Goal: Information Seeking & Learning: Learn about a topic

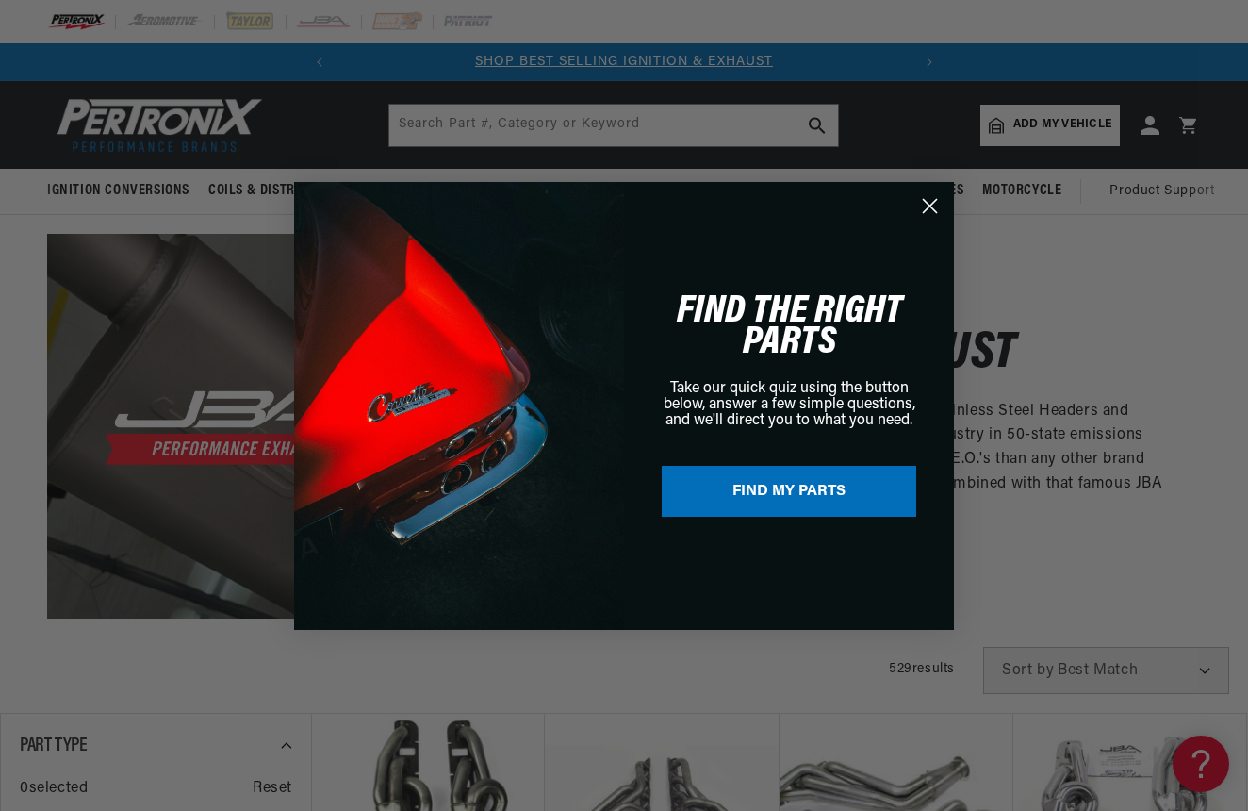
click at [929, 203] on circle "Close dialog" at bounding box center [930, 205] width 31 height 31
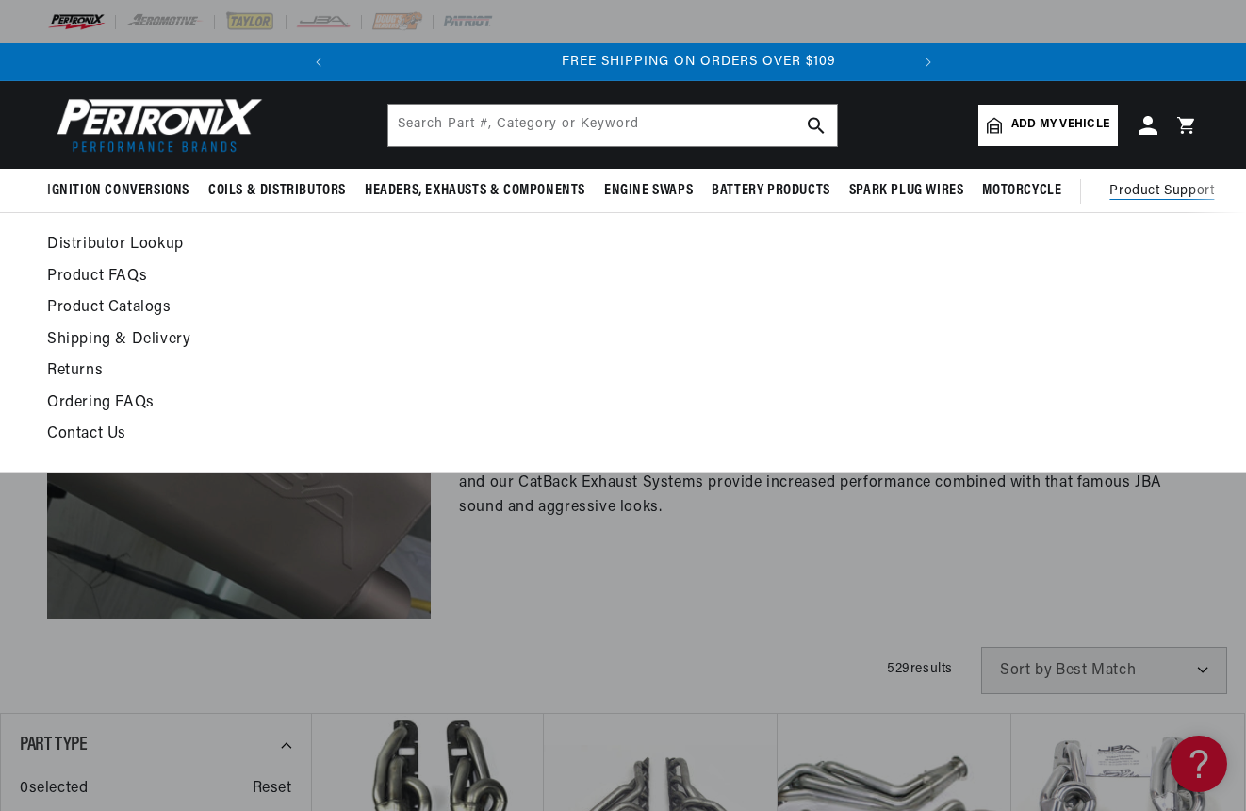
scroll to position [0, 571]
click at [1151, 193] on span "Product Support" at bounding box center [1162, 191] width 105 height 21
click at [82, 435] on link "Contact Us" at bounding box center [466, 434] width 838 height 26
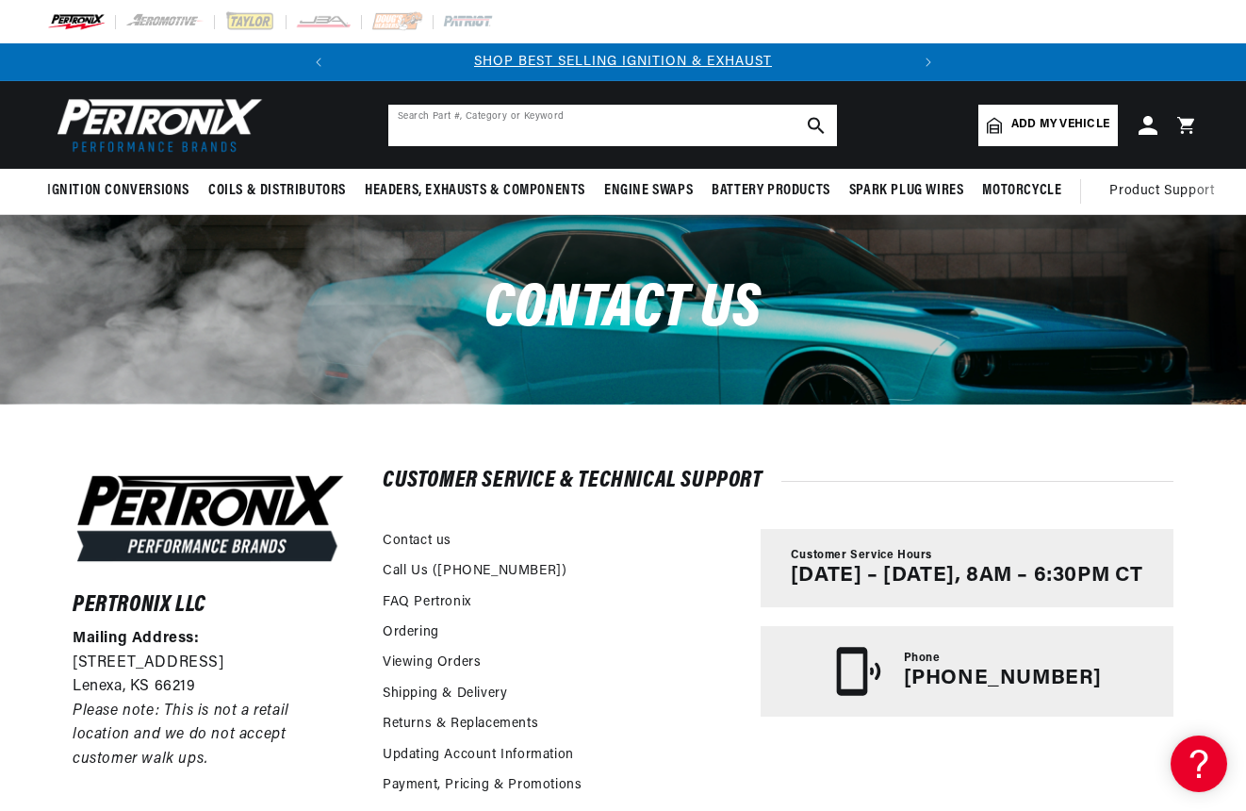
click at [610, 126] on input "text" at bounding box center [612, 125] width 449 height 41
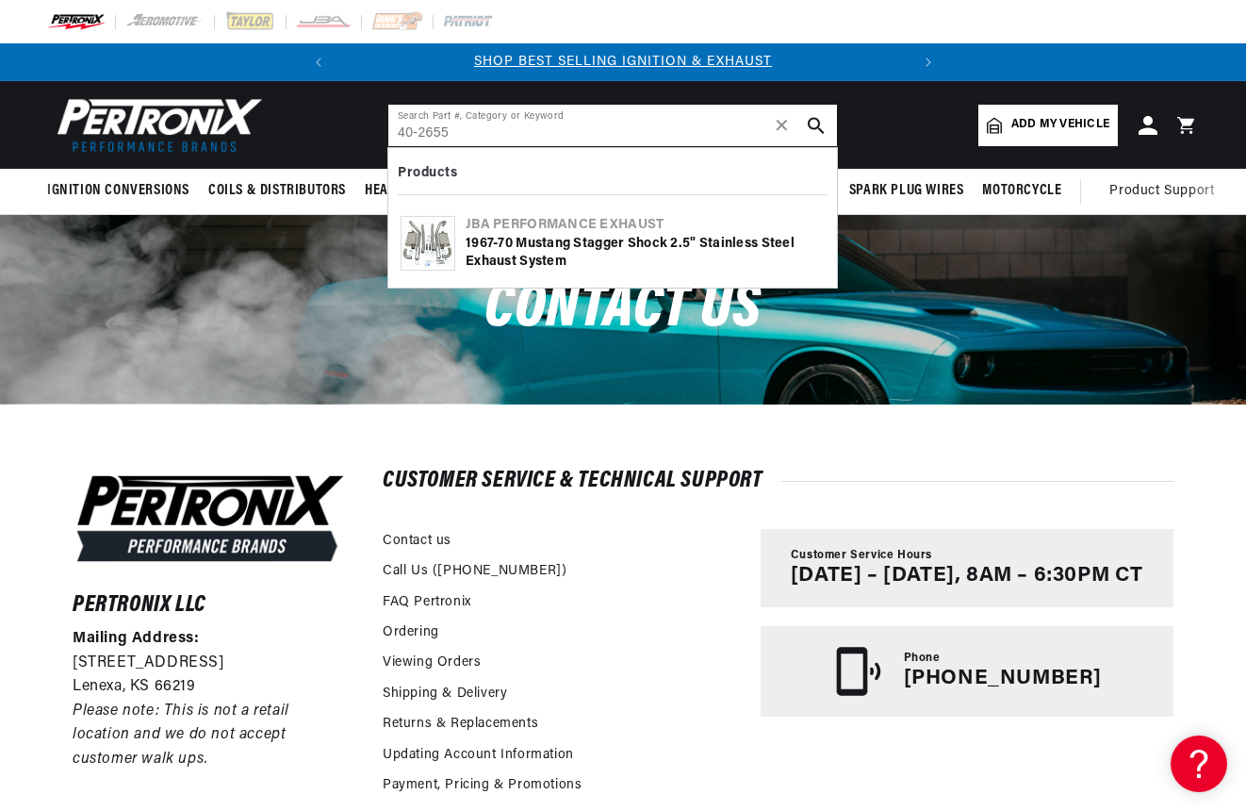
type input "40-2655"
click at [628, 248] on div "1967-70 Mustang Stagger Shock 2.5" Stainless Steel Exhaust System" at bounding box center [645, 253] width 359 height 37
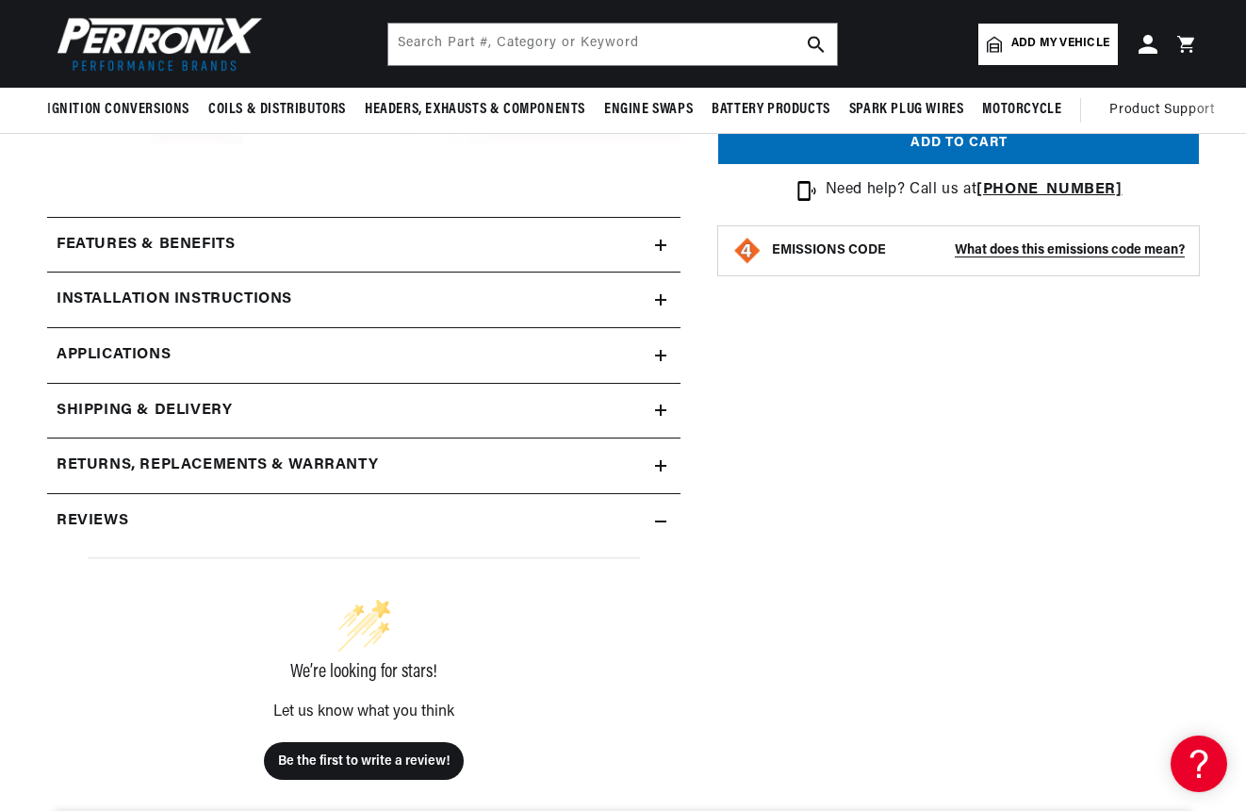
scroll to position [626, 0]
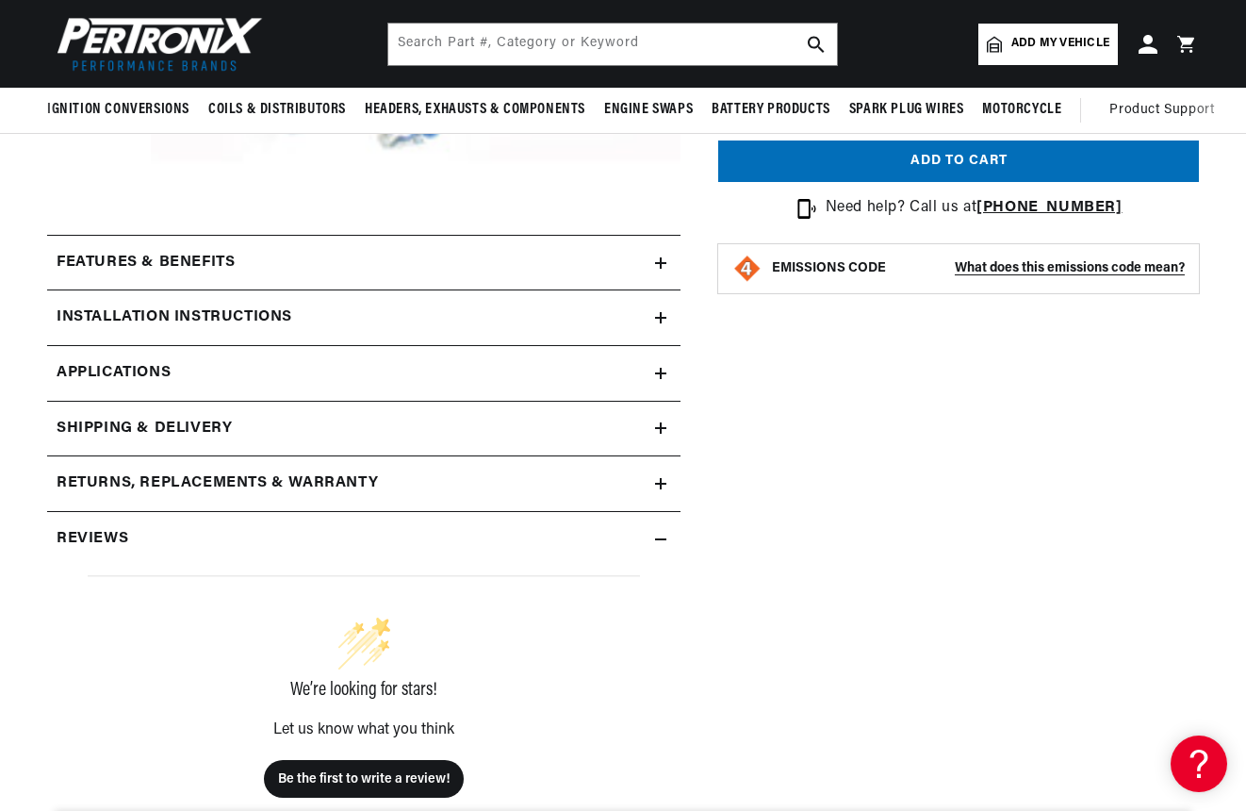
click at [233, 319] on h2 "Installation instructions" at bounding box center [175, 317] width 236 height 25
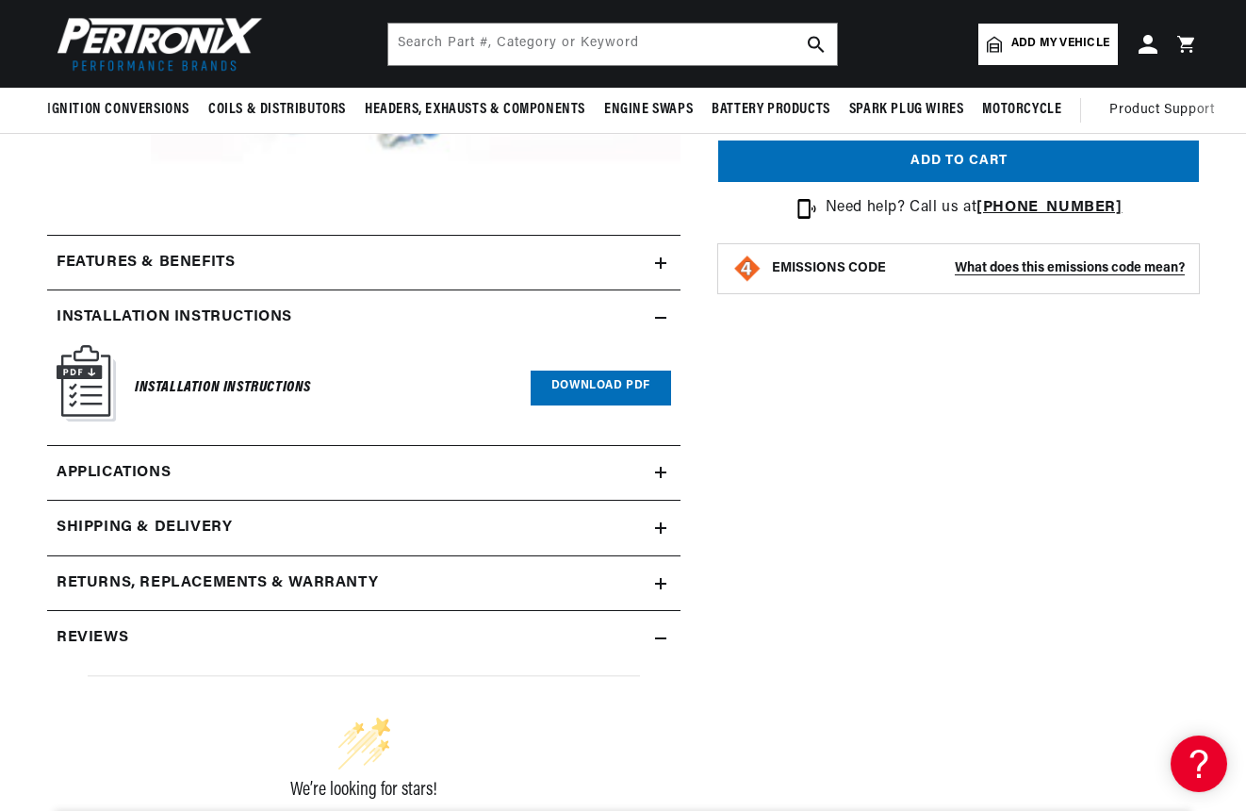
scroll to position [0, 0]
click at [603, 382] on link "Download PDF" at bounding box center [601, 388] width 140 height 35
click at [145, 467] on span "Applications" at bounding box center [114, 473] width 114 height 25
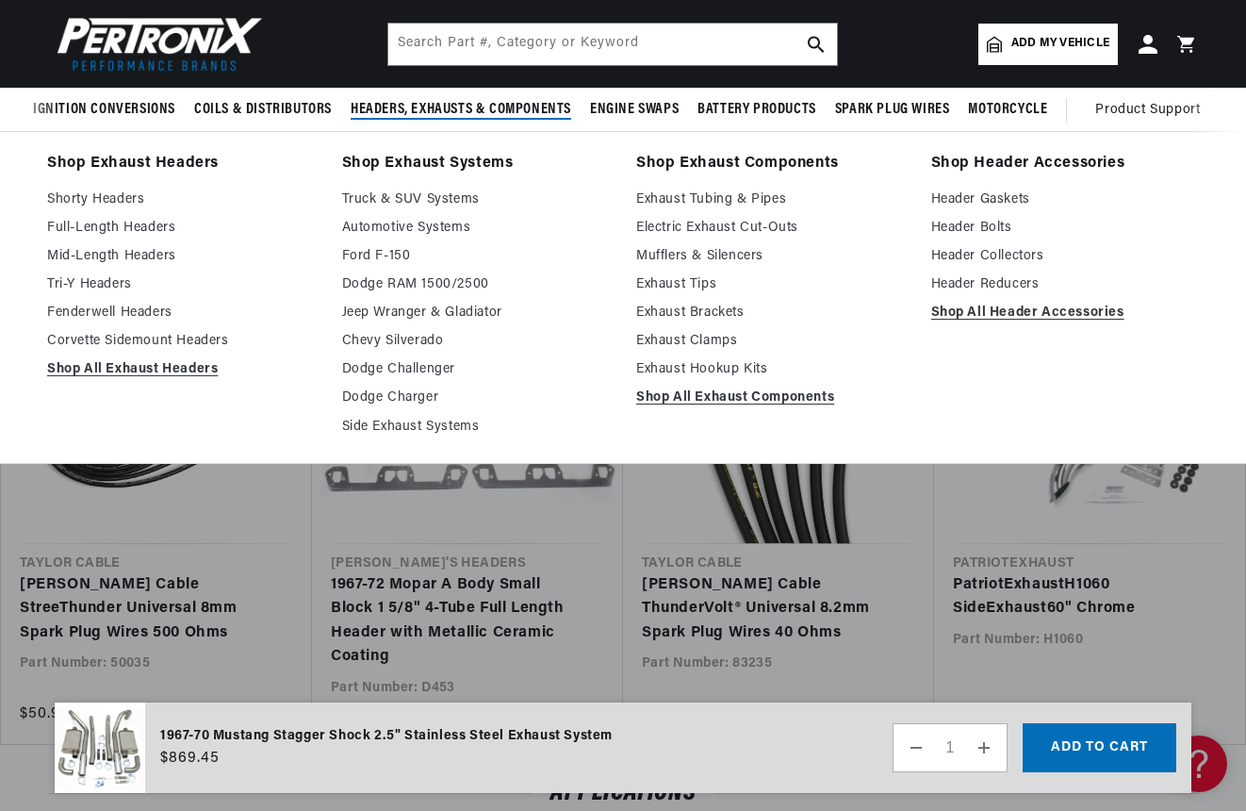
scroll to position [0, 571]
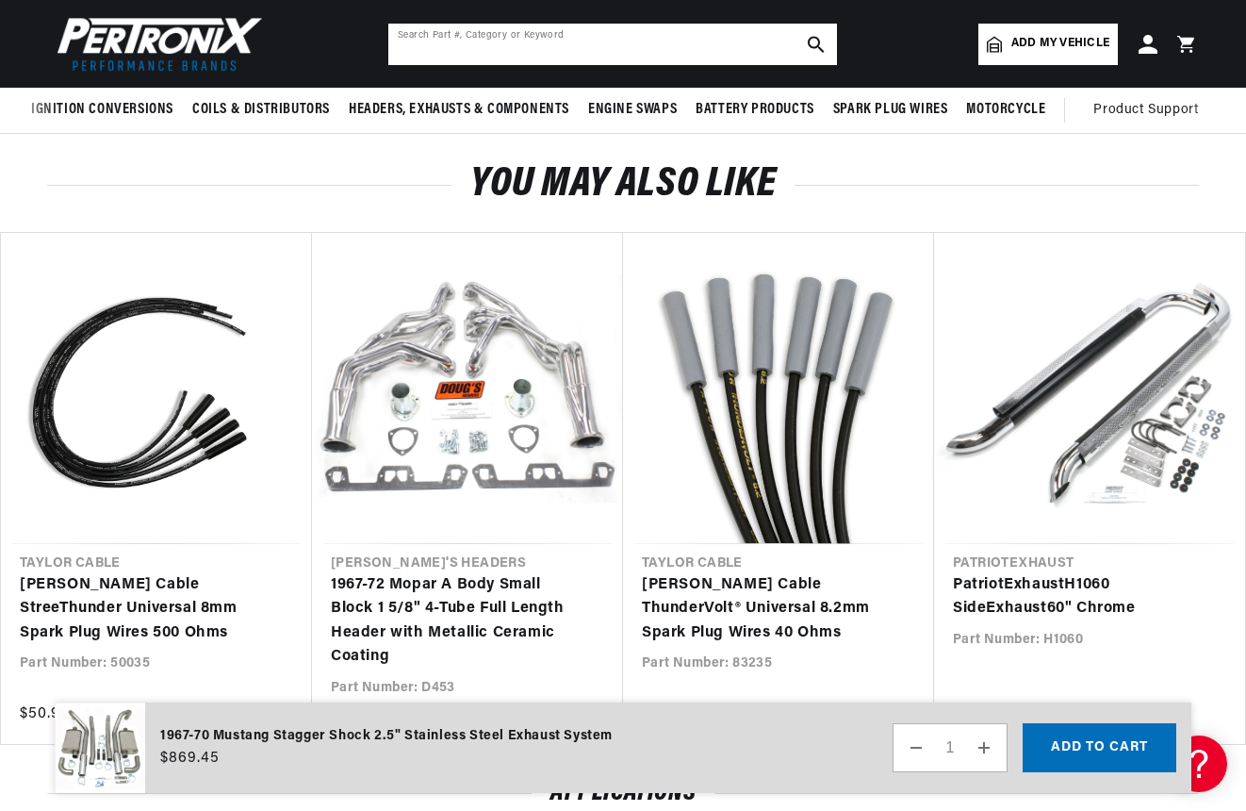
click at [548, 45] on input "text" at bounding box center [612, 44] width 449 height 41
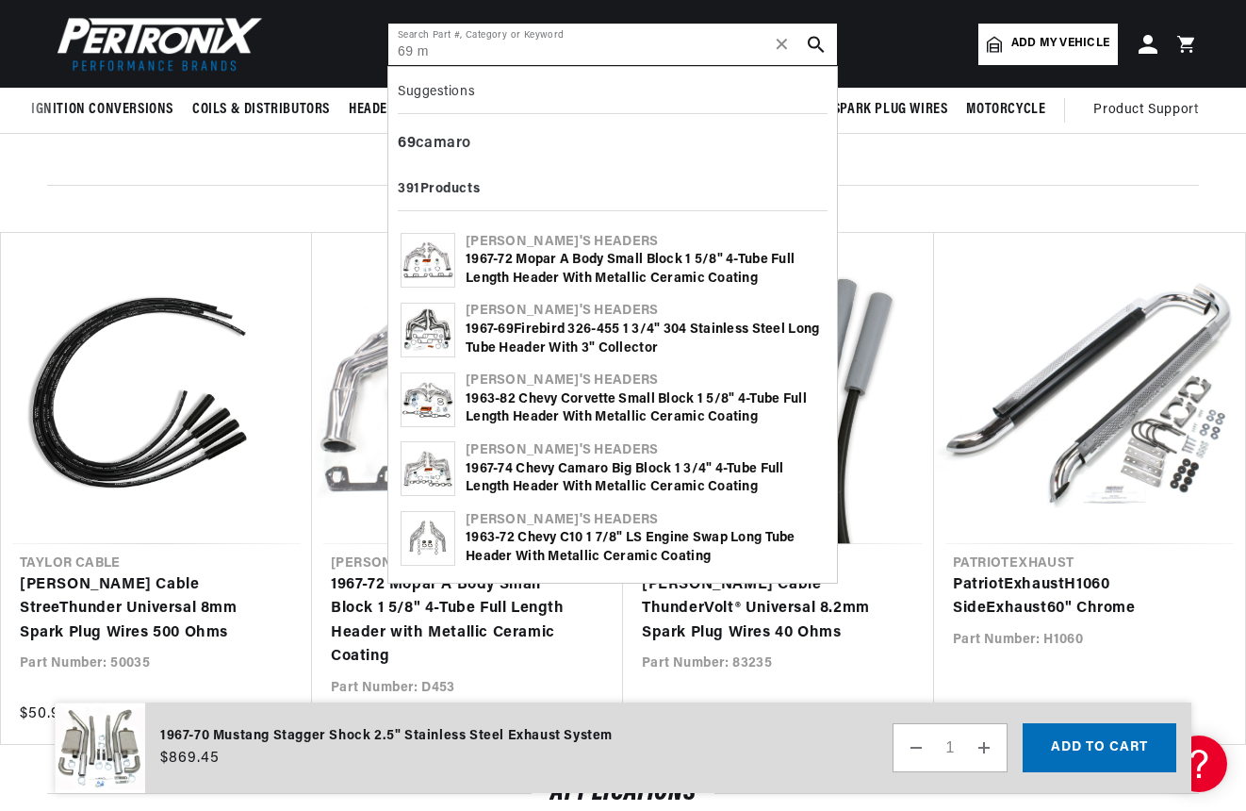
scroll to position [0, 0]
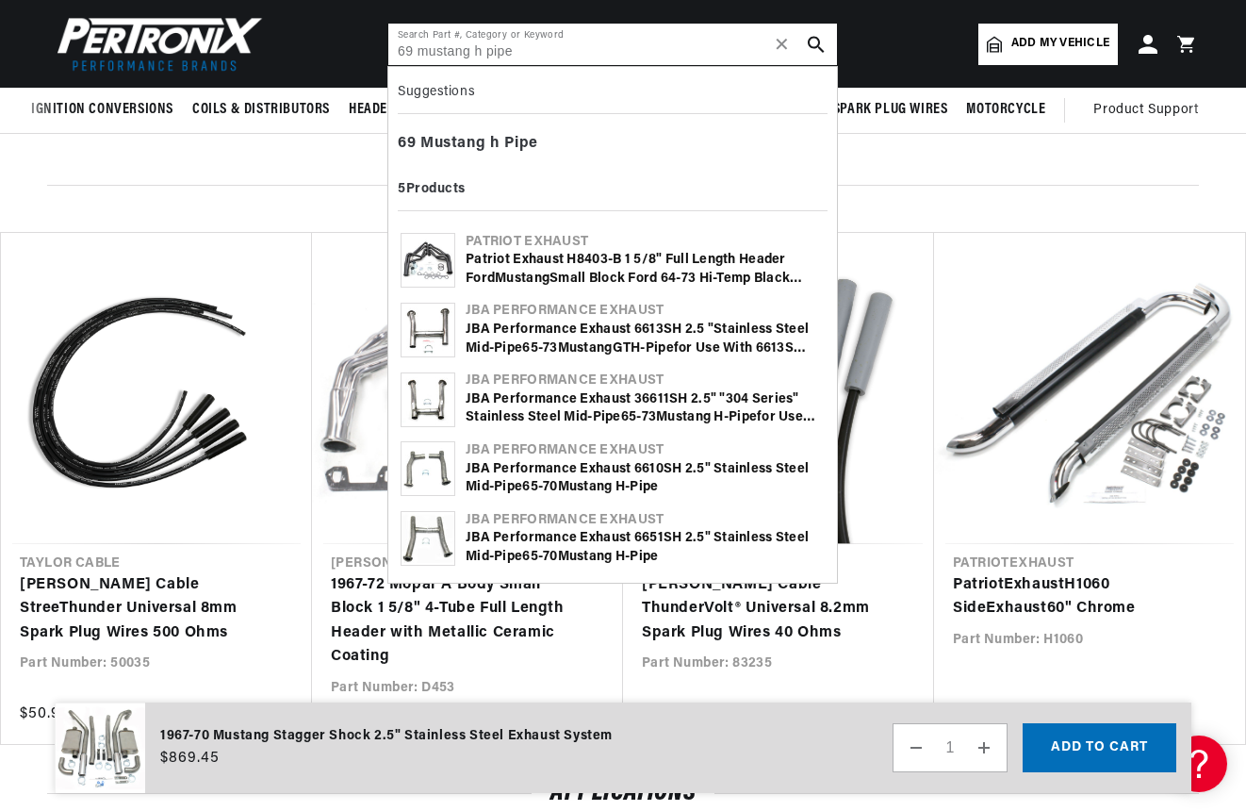
type input "69 mustang h pipe"
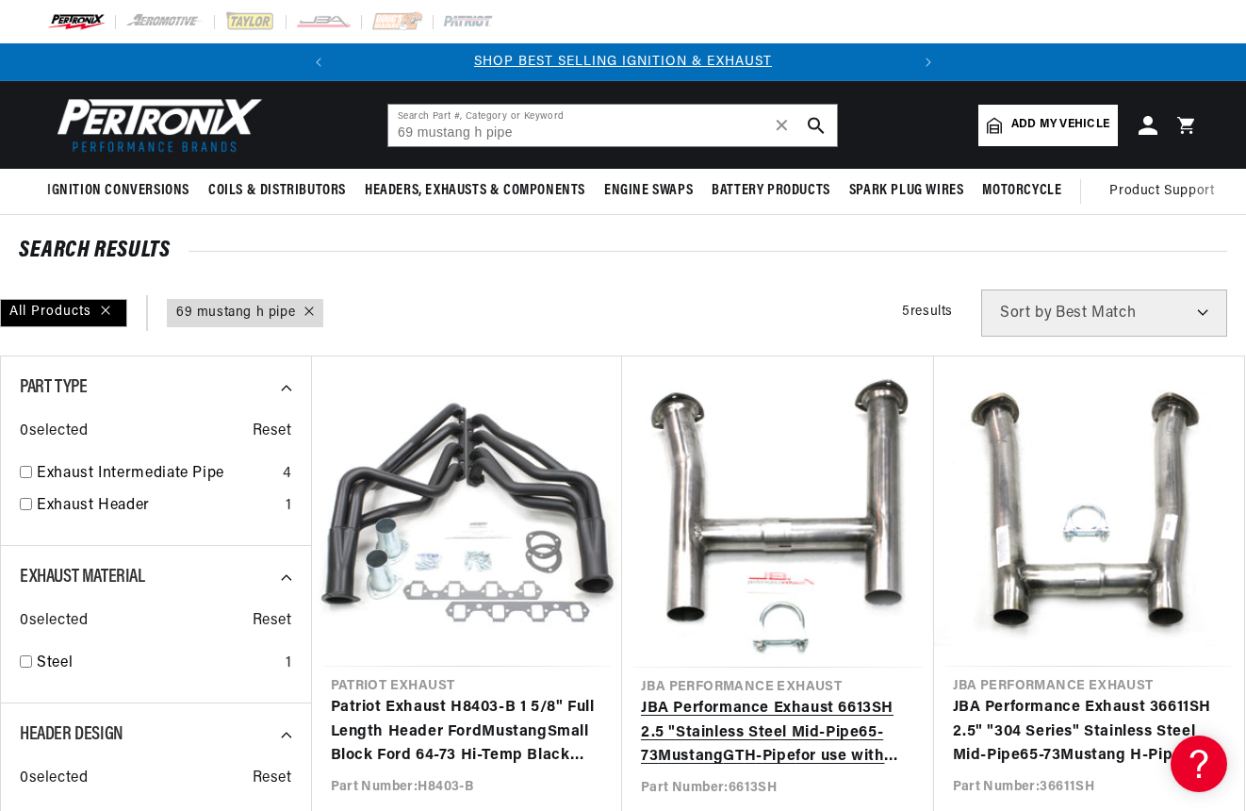
click at [755, 727] on link "JBA Performance Exhaust 6613SH 2.5 "Stainless Steel Mid- Pipe 65-73 Mustang GT …" at bounding box center [778, 733] width 274 height 73
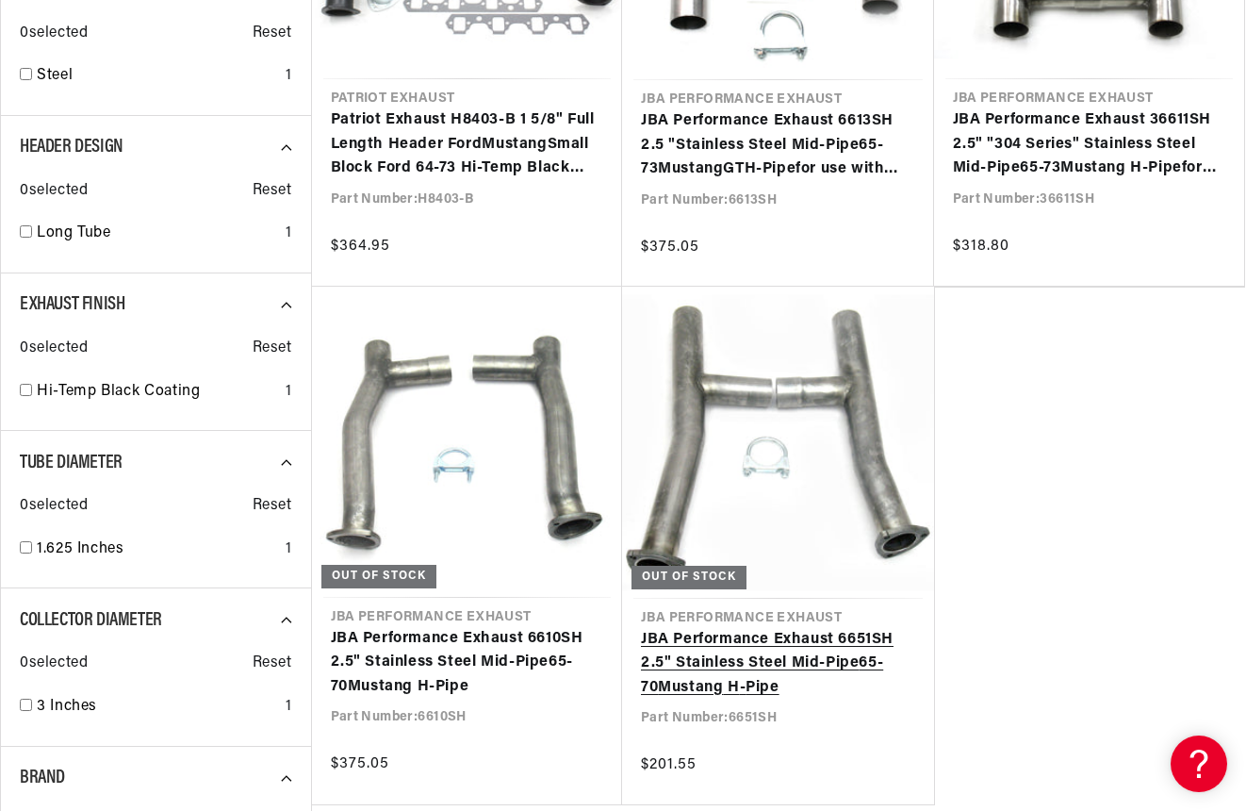
click at [786, 660] on link "JBA Performance Exhaust 6651SH 2.5" Stainless Steel Mid- Pipe 65-70 Mustang H -…" at bounding box center [778, 664] width 274 height 73
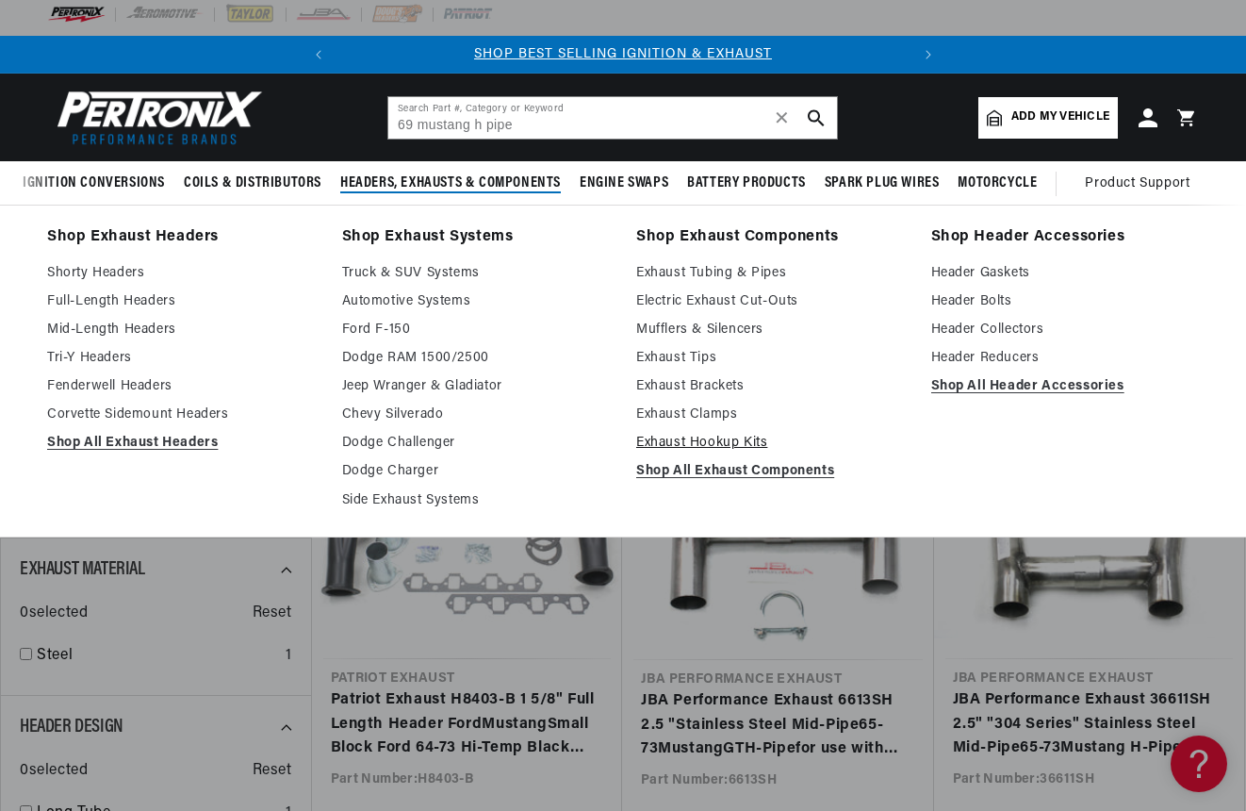
click at [702, 442] on link "Exhaust Hookup Kits" at bounding box center [770, 443] width 269 height 23
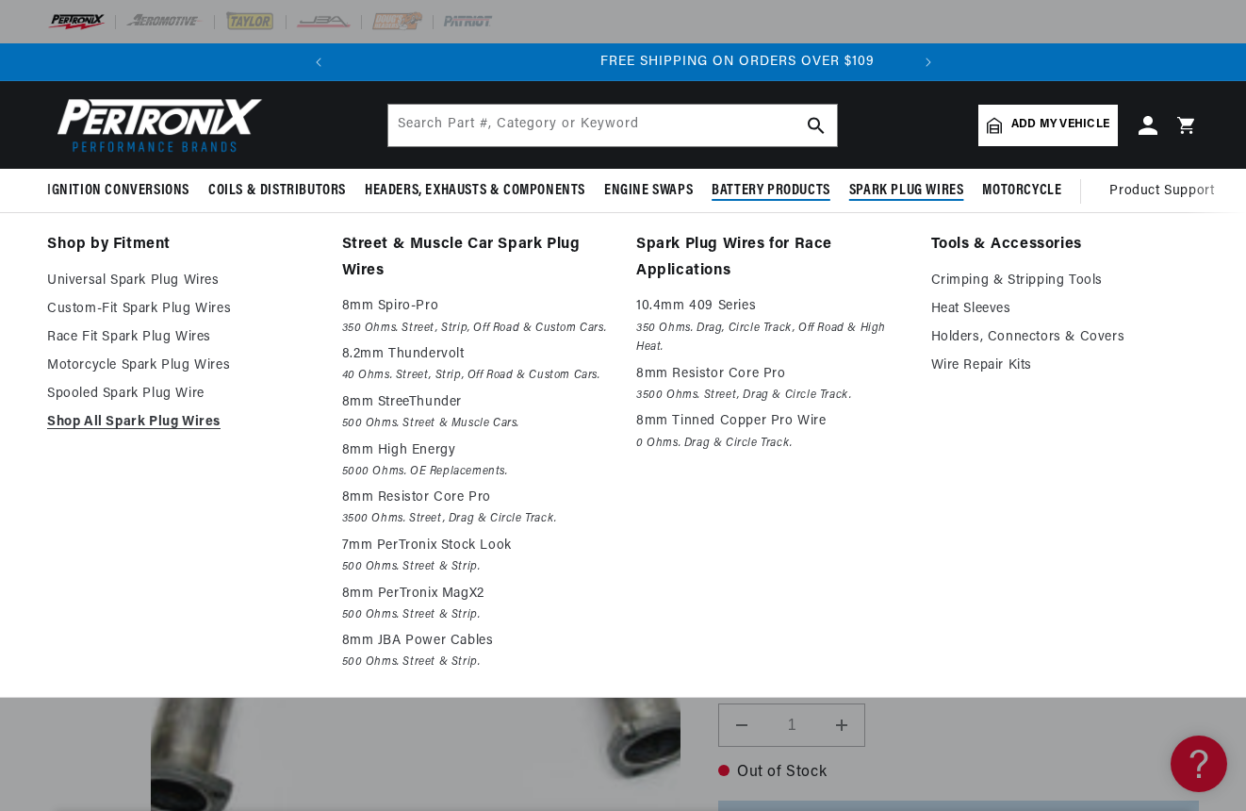
scroll to position [0, 571]
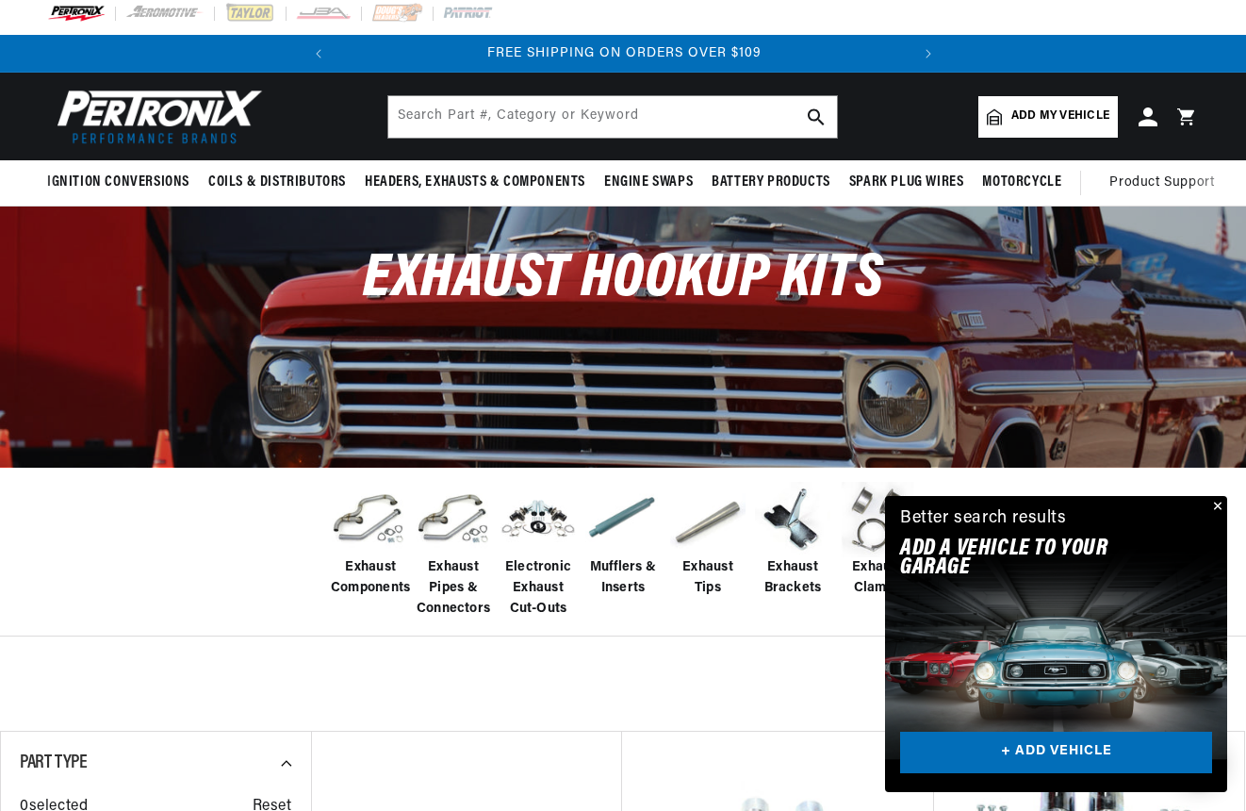
scroll to position [8, 0]
click at [1042, 753] on link "+ ADD VEHICLE" at bounding box center [1056, 753] width 312 height 42
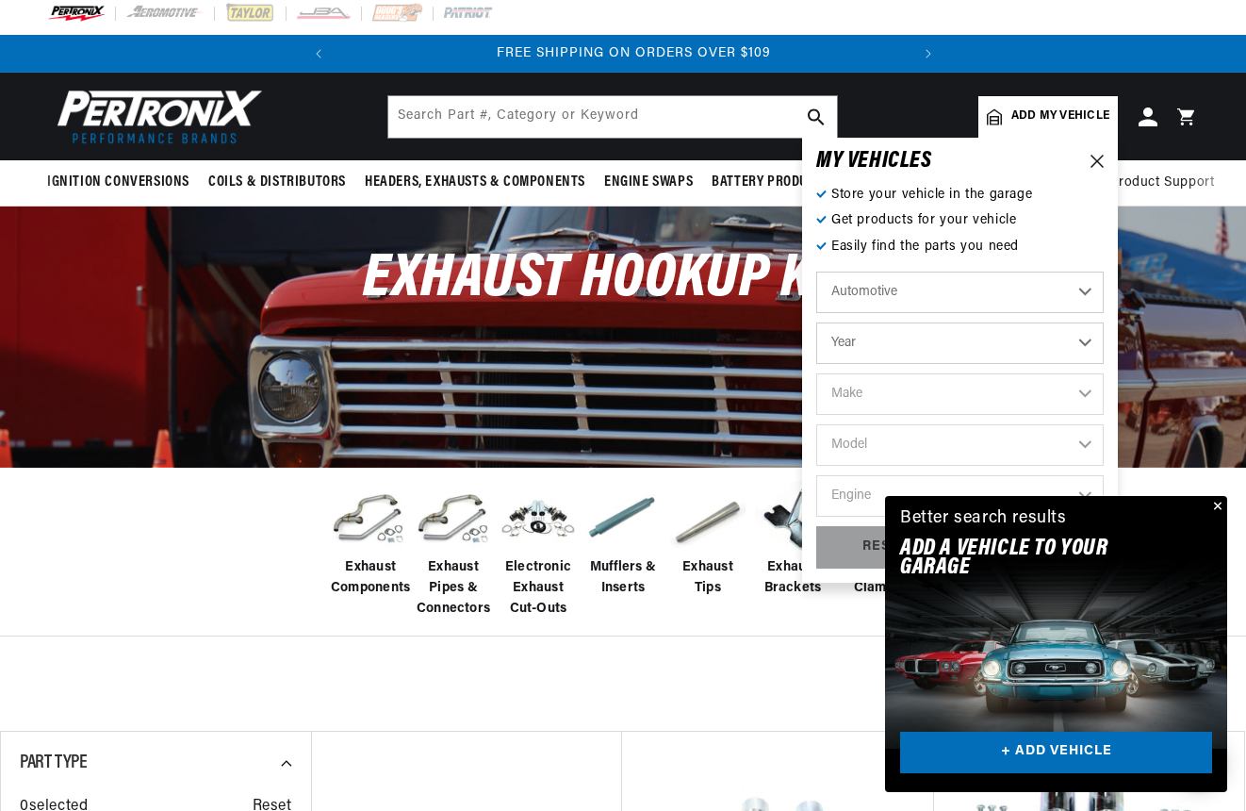
scroll to position [0, 571]
select select "1969"
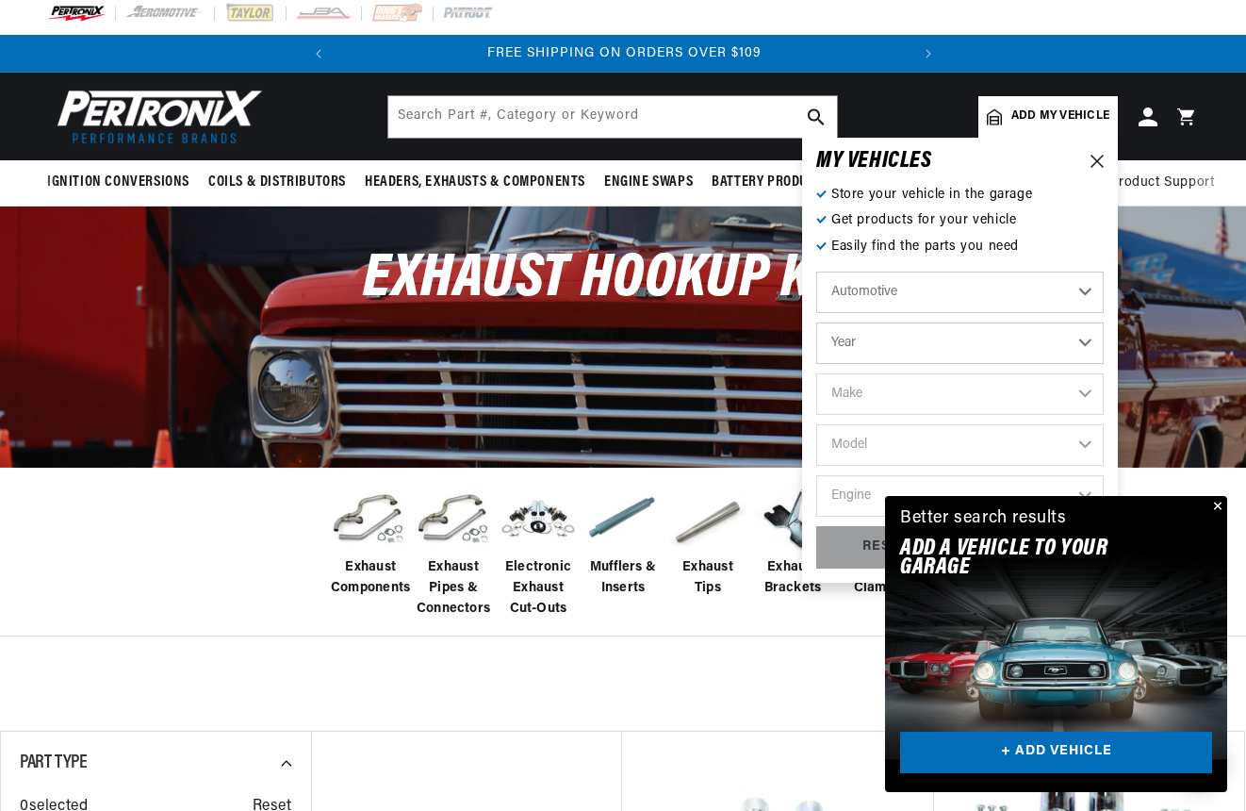
select select "1969"
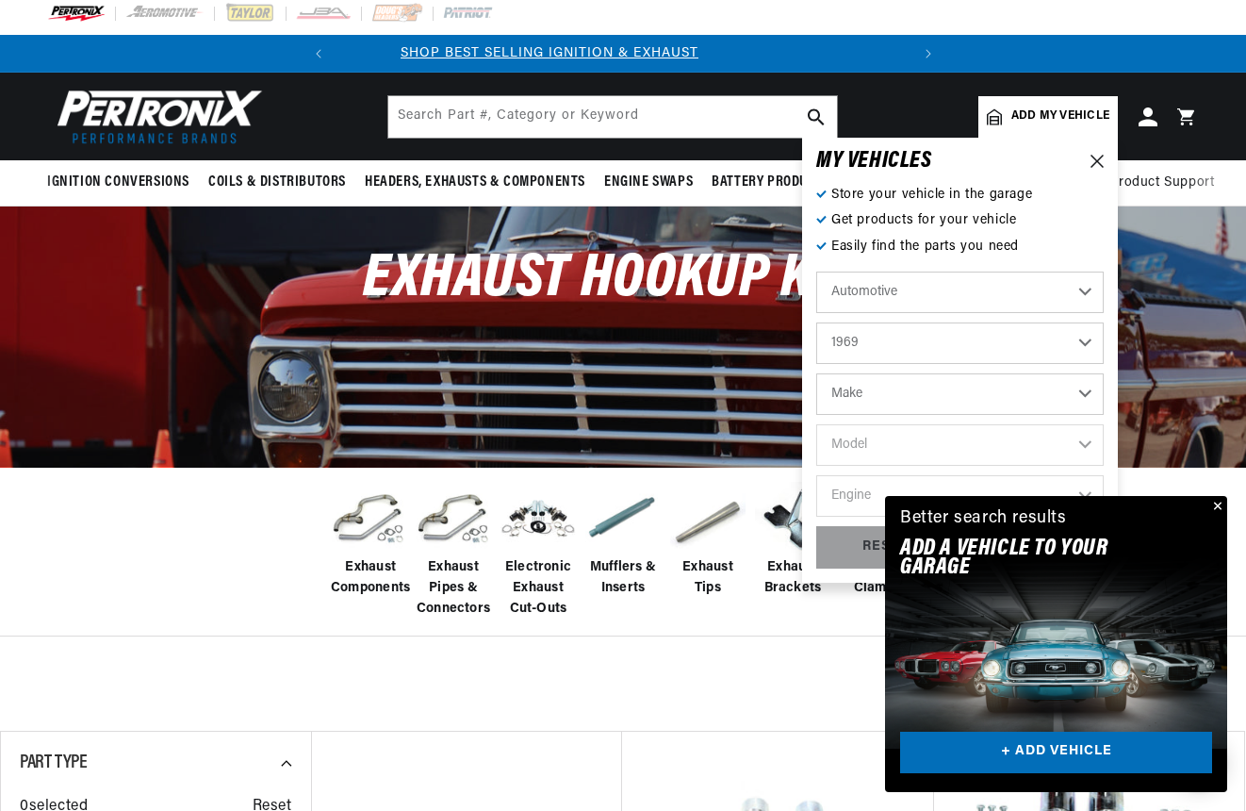
scroll to position [0, 0]
select select "Ford"
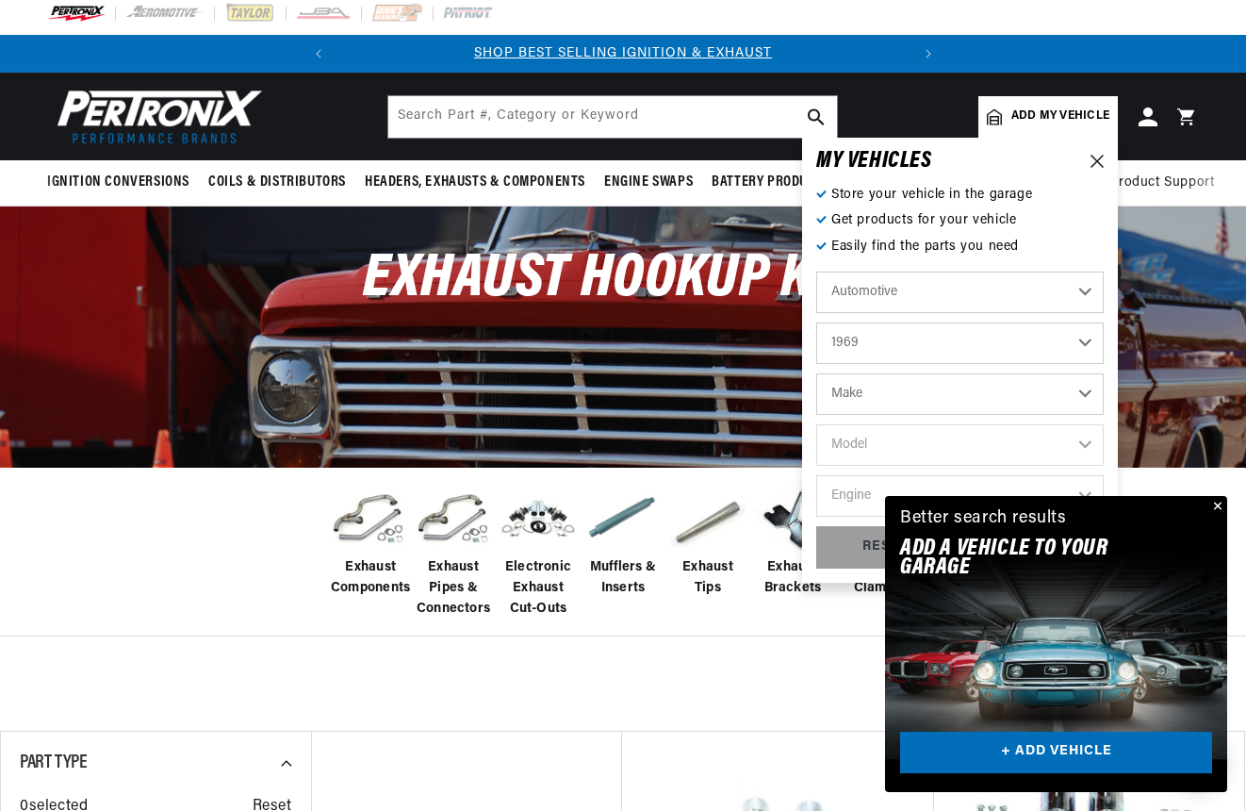
select select "Ford"
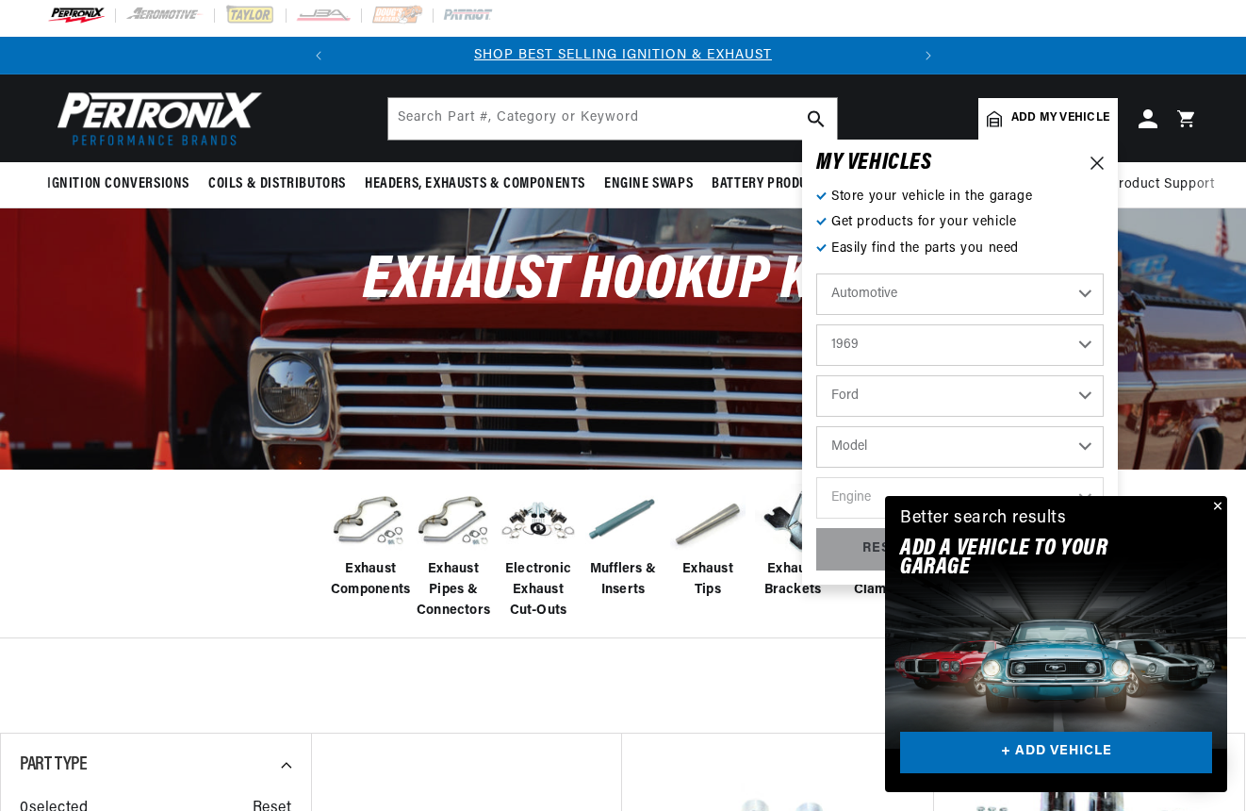
scroll to position [6, 0]
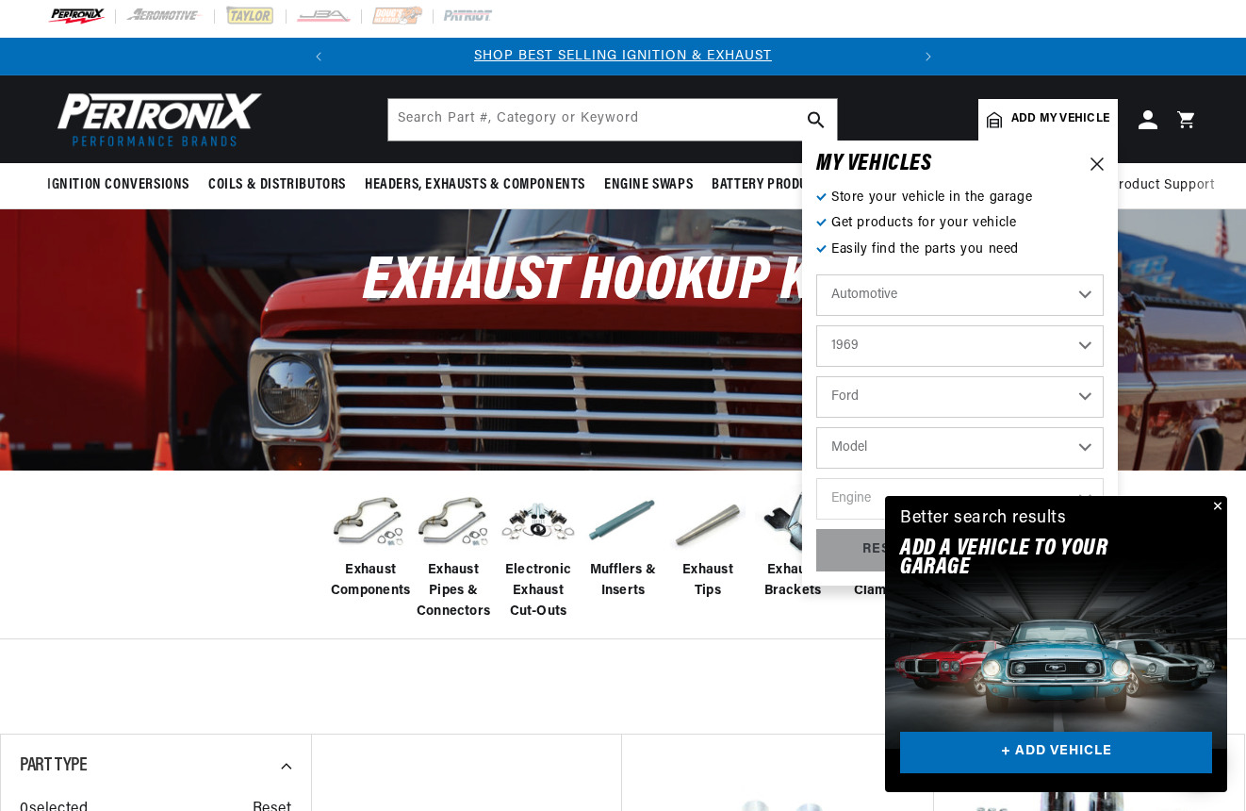
select select "Mustang"
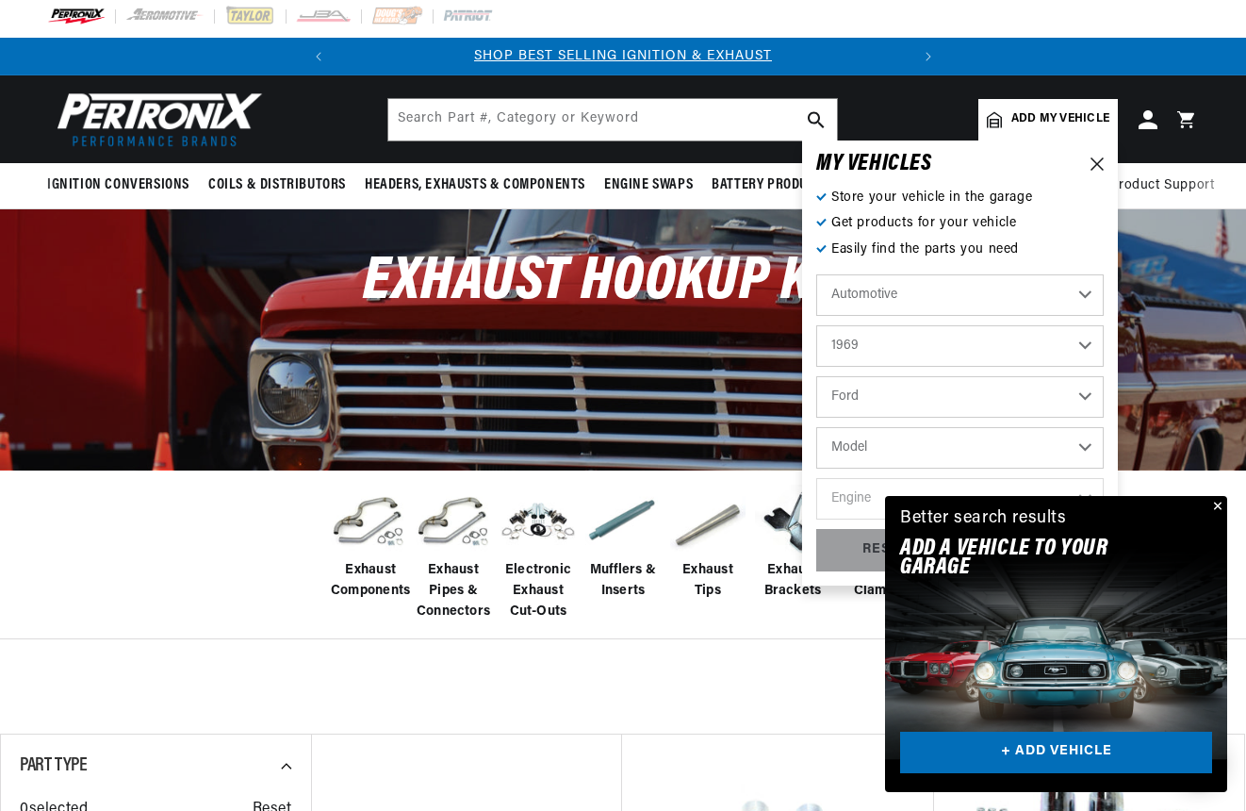
select select "Mustang"
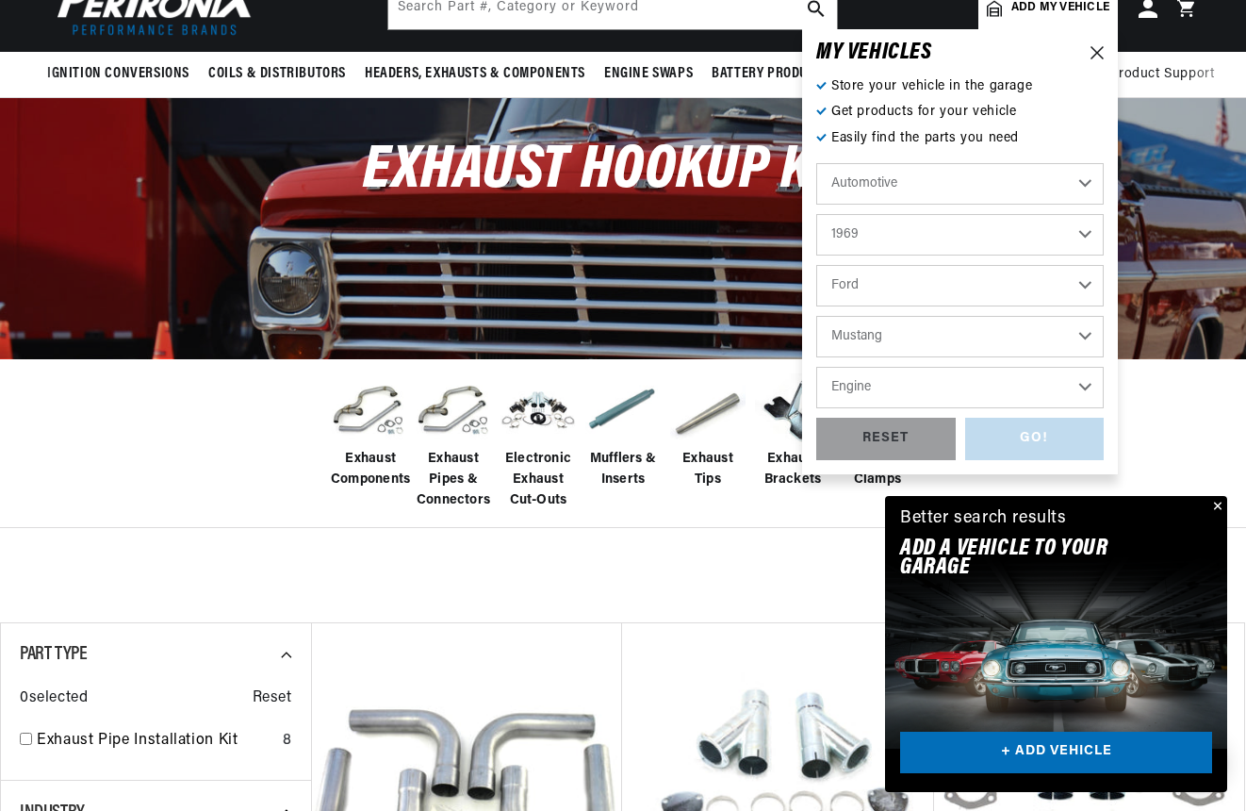
scroll to position [125, 0]
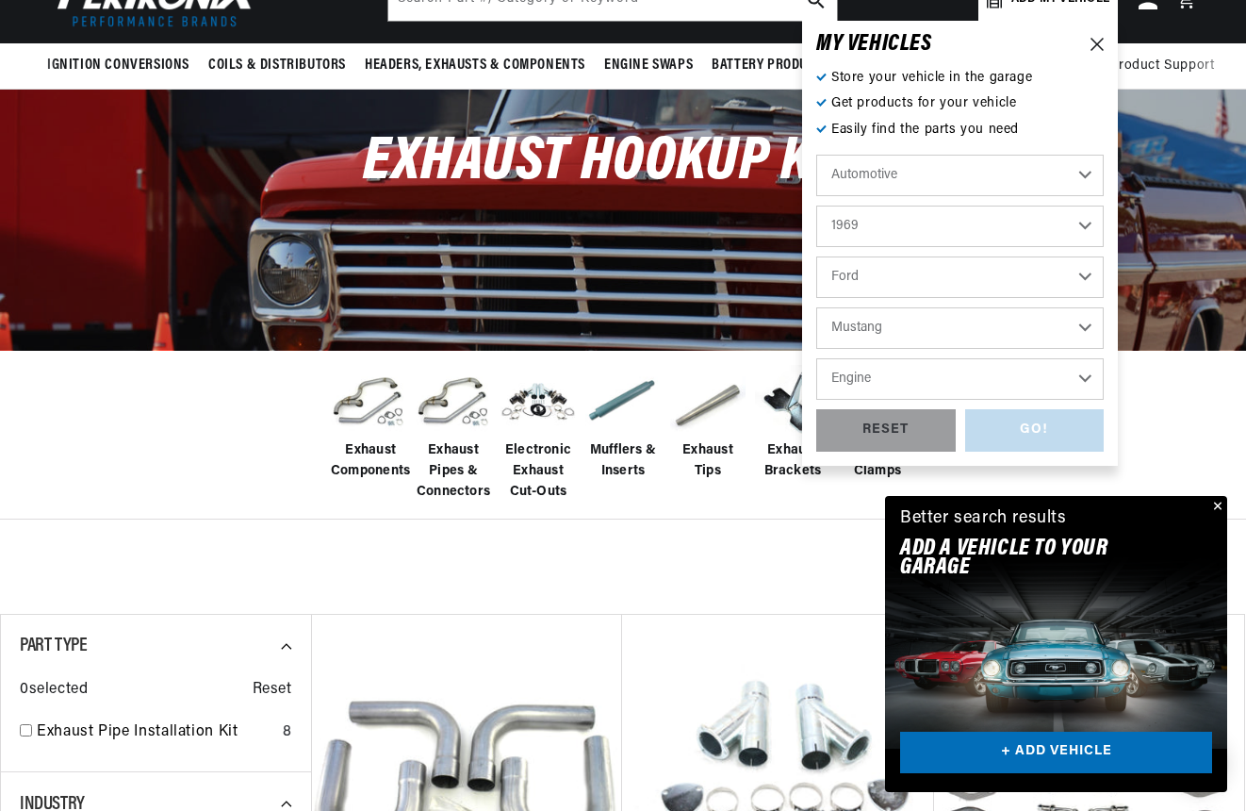
select select "428cid-7.0L"
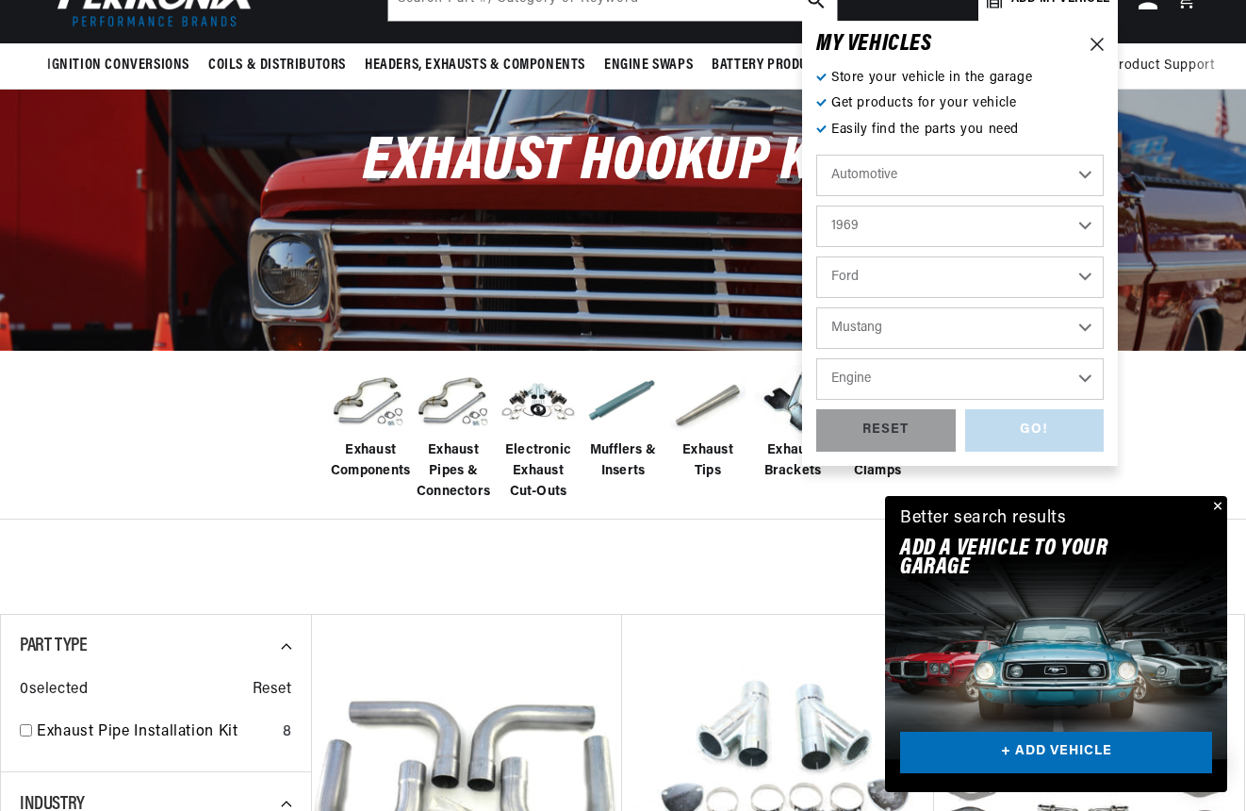
select select "428cid-7.0L"
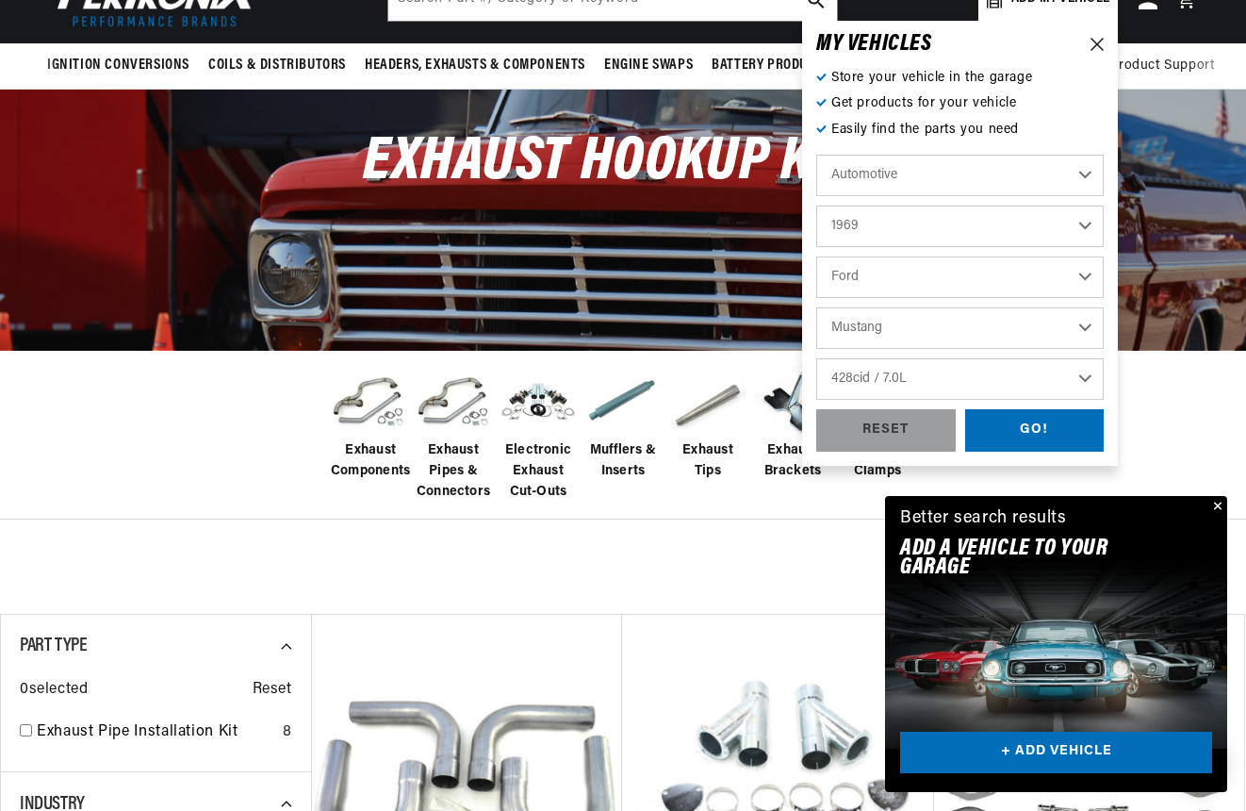
scroll to position [0, 0]
click at [1046, 422] on div "GO!" at bounding box center [1036, 430] width 140 height 42
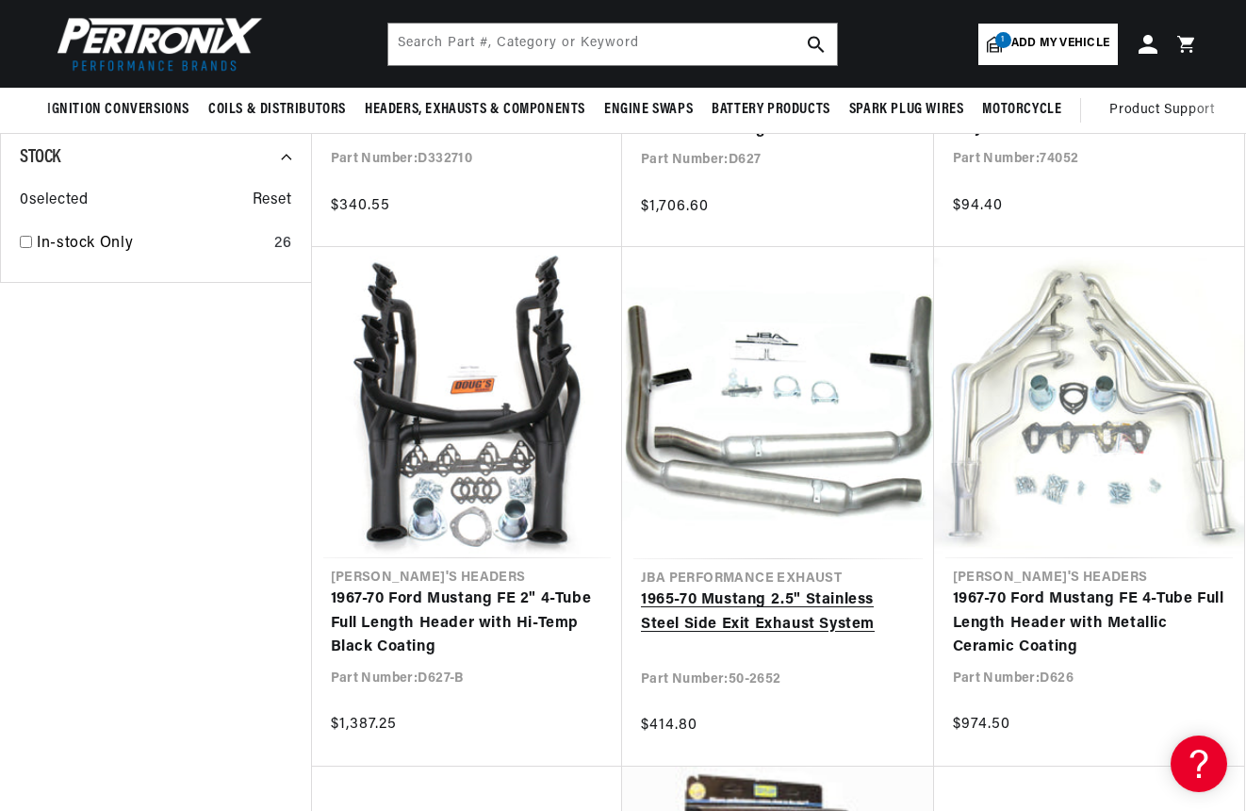
scroll to position [0, 571]
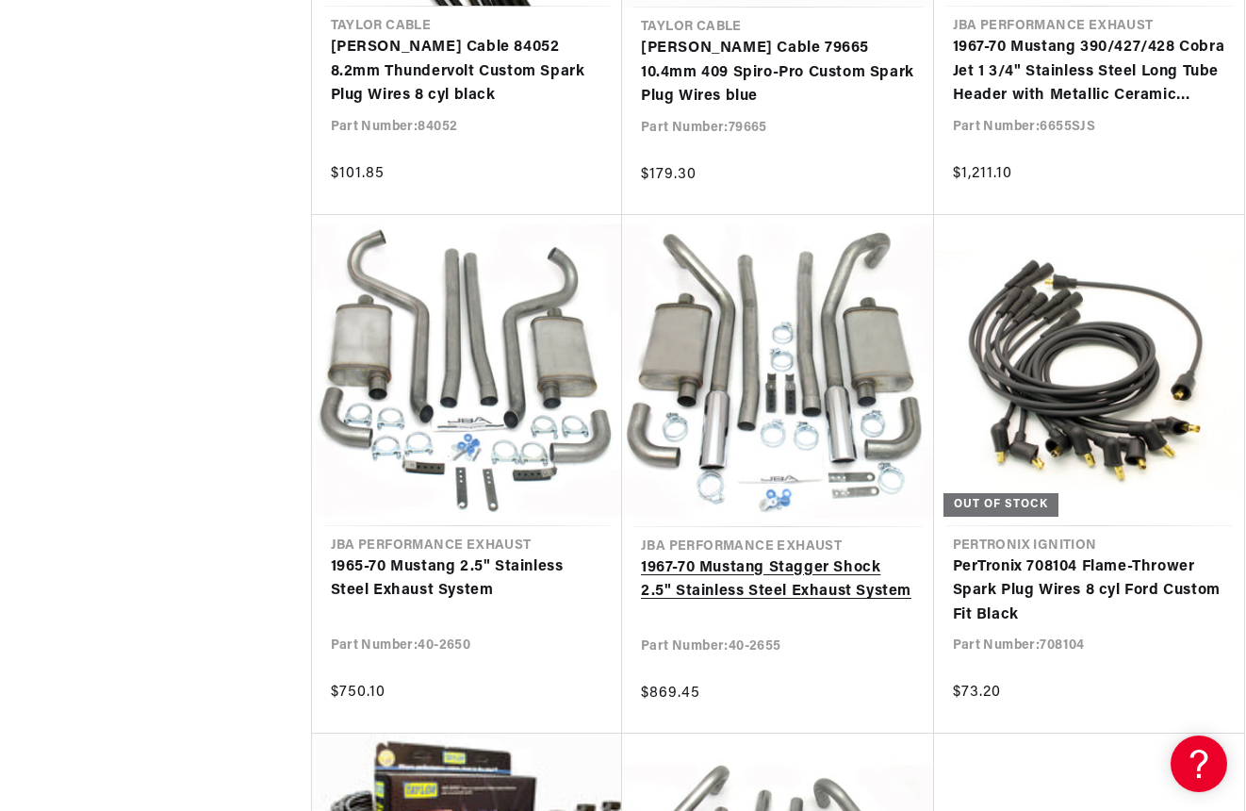
click at [794, 562] on link "1967-70 Mustang Stagger Shock 2.5" Stainless Steel Exhaust System" at bounding box center [778, 580] width 274 height 48
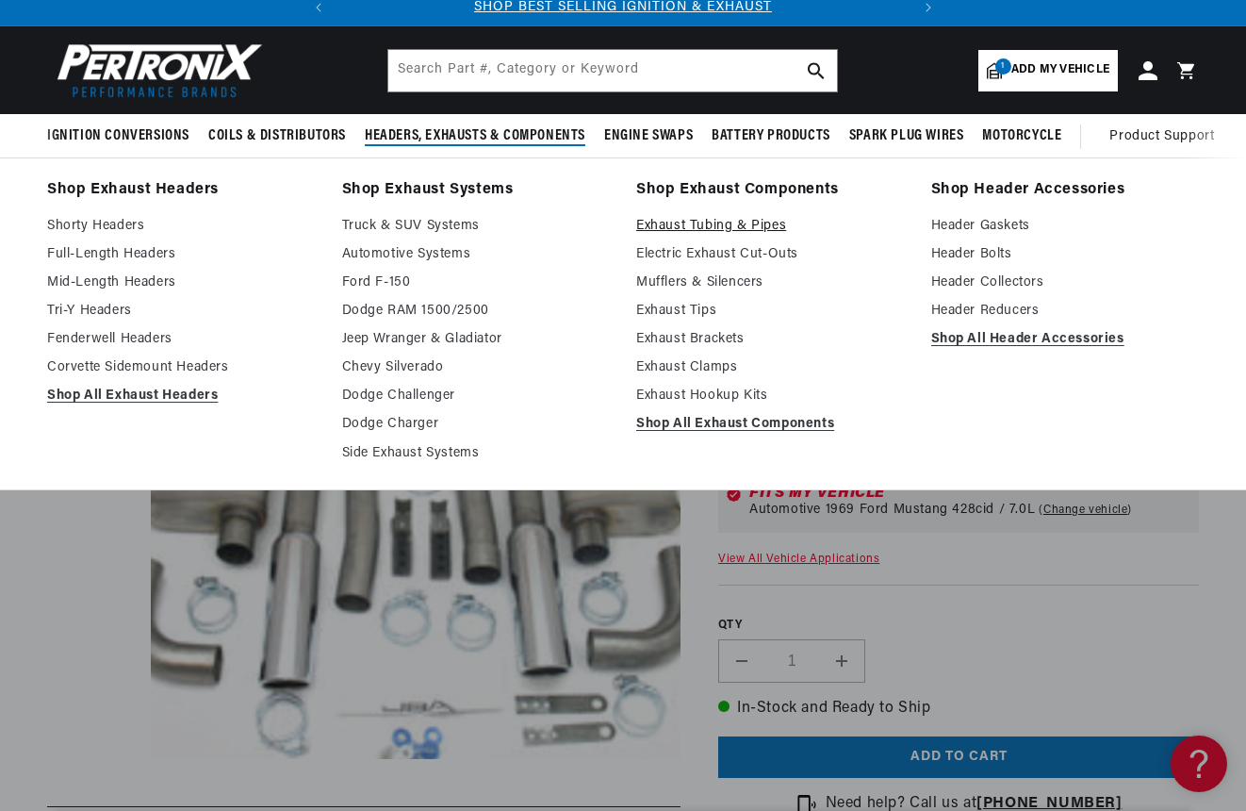
click at [771, 233] on link "Exhaust Tubing & Pipes" at bounding box center [770, 226] width 269 height 23
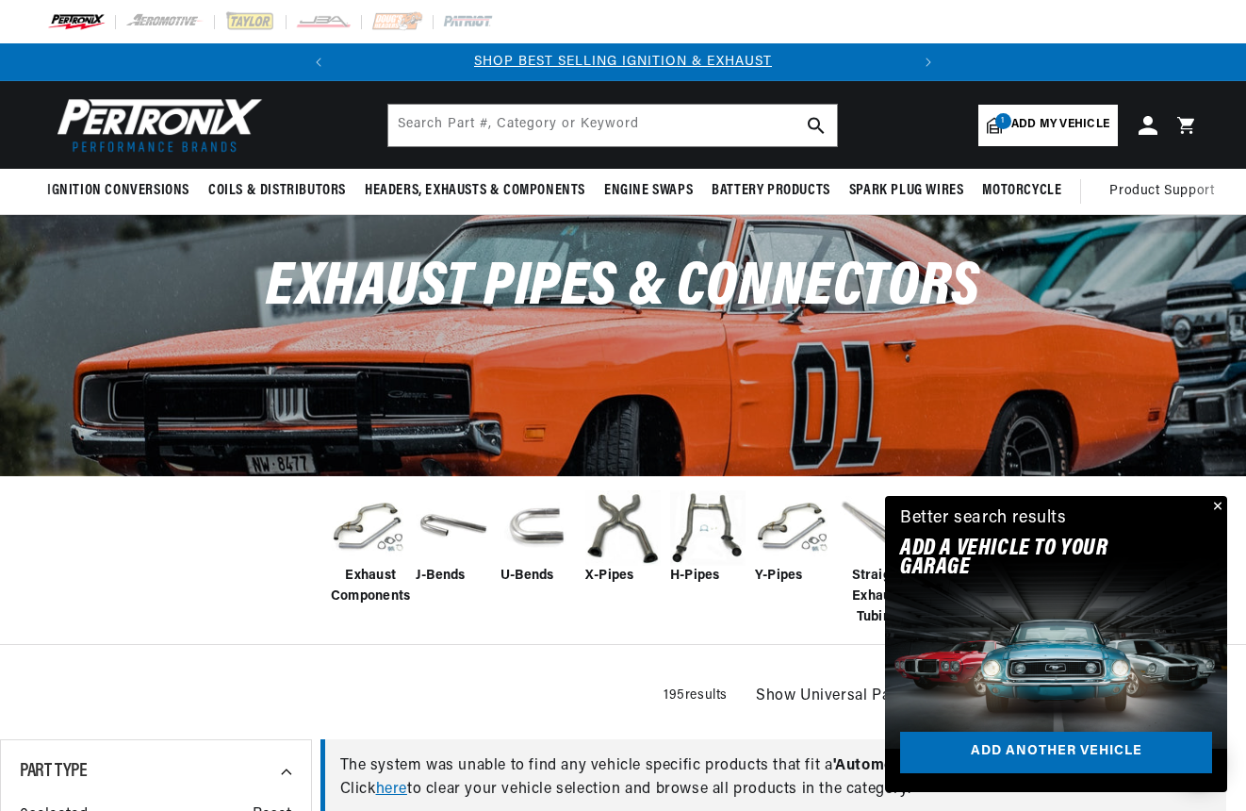
scroll to position [0, 571]
click at [1213, 507] on button "Close" at bounding box center [1216, 507] width 23 height 23
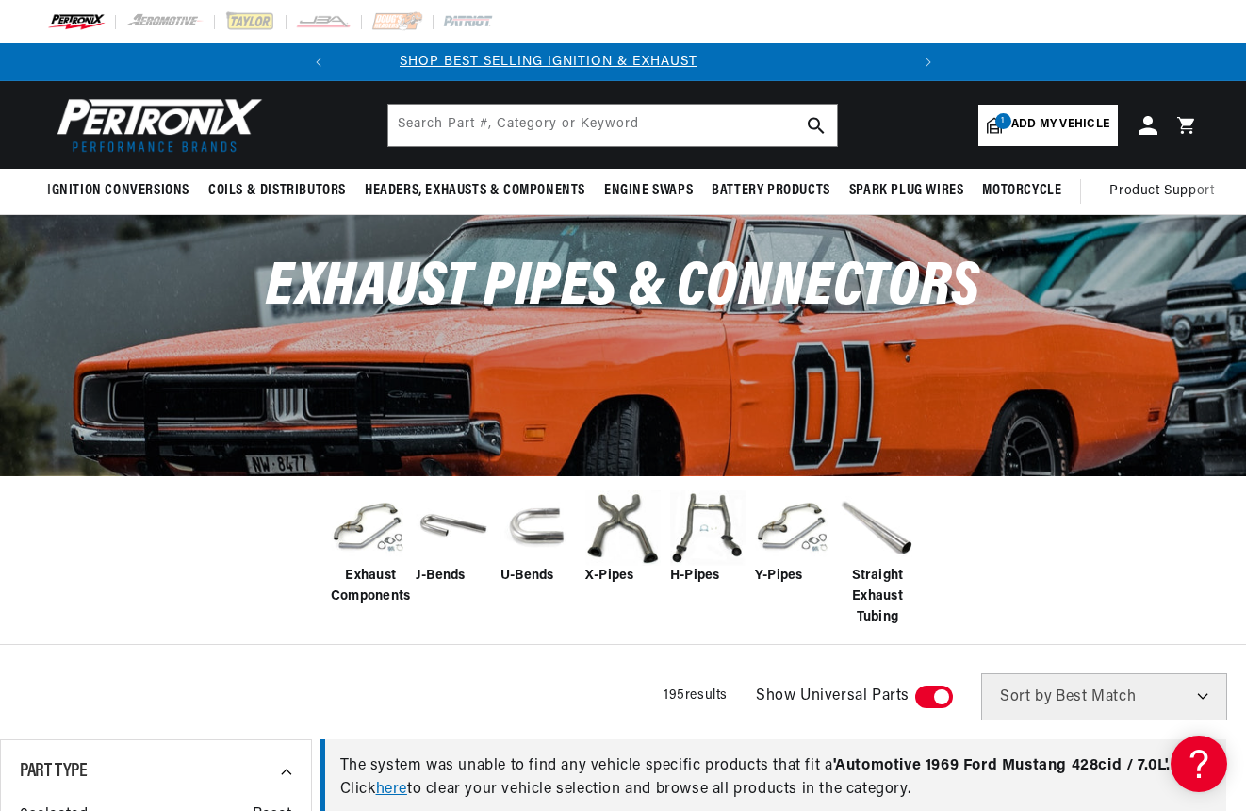
scroll to position [0, 0]
click at [730, 536] on img at bounding box center [707, 527] width 75 height 75
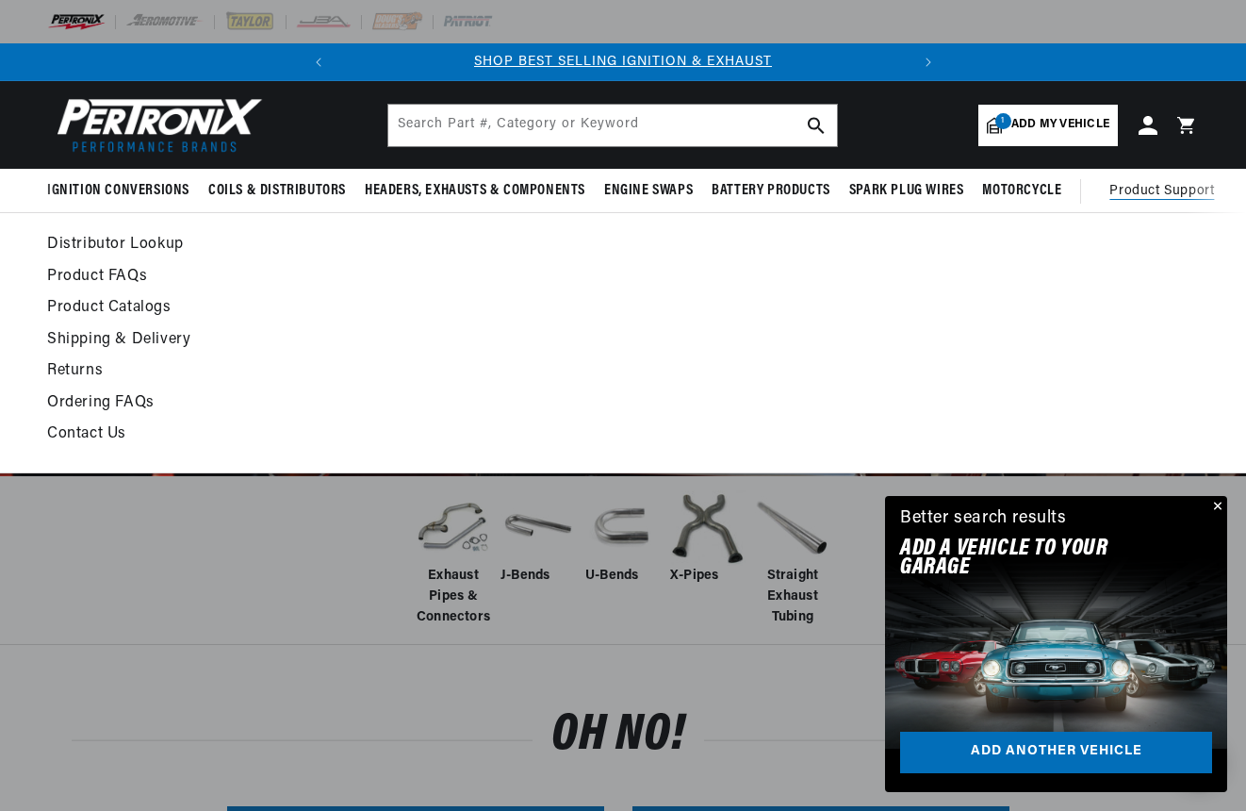
click at [89, 434] on link "Contact Us" at bounding box center [466, 434] width 838 height 26
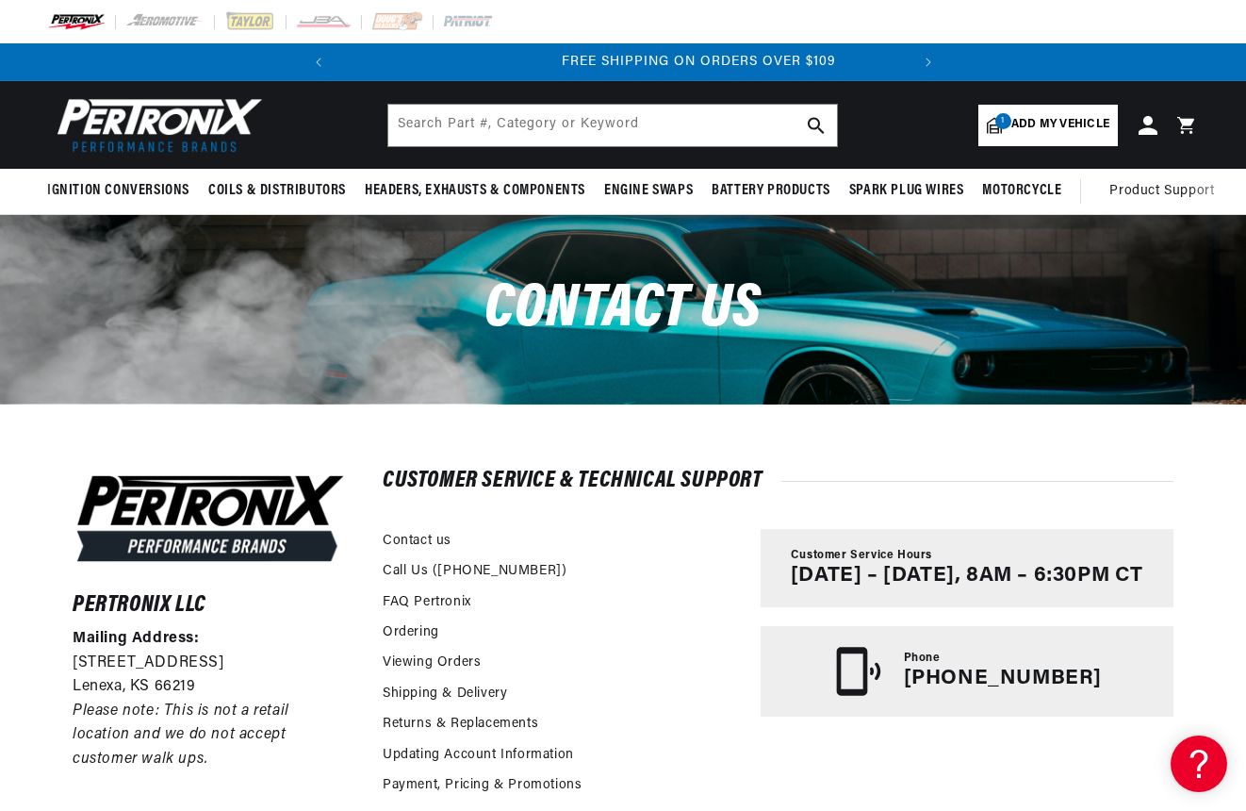
scroll to position [0, 571]
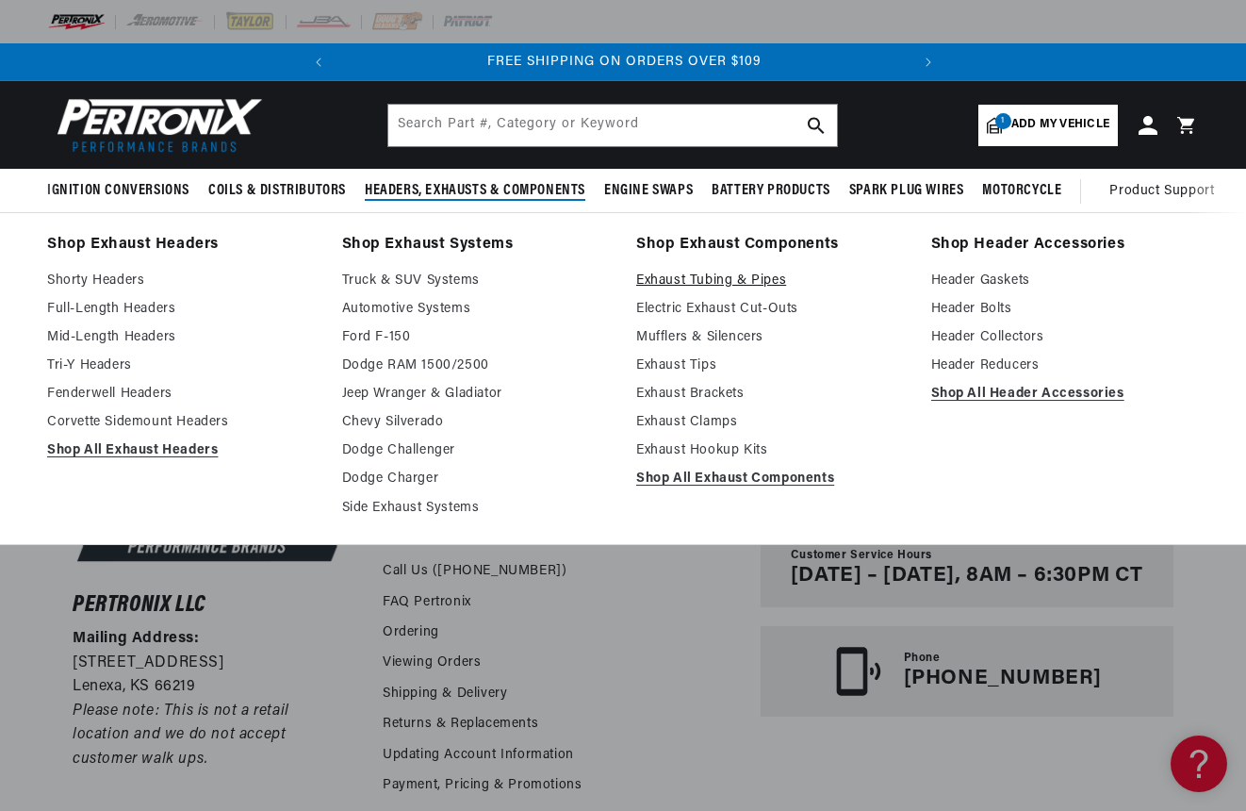
click at [724, 283] on link "Exhaust Tubing & Pipes" at bounding box center [770, 281] width 269 height 23
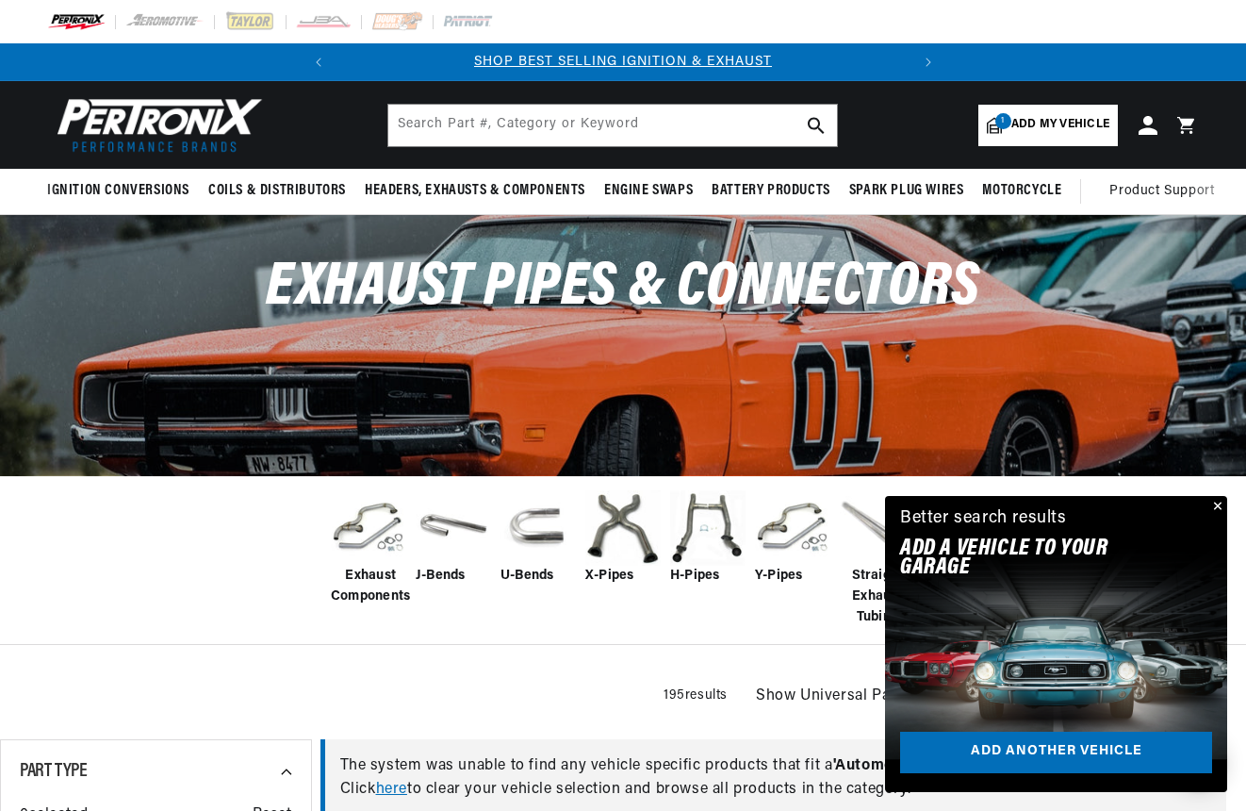
click at [1217, 505] on button "Close" at bounding box center [1216, 507] width 23 height 23
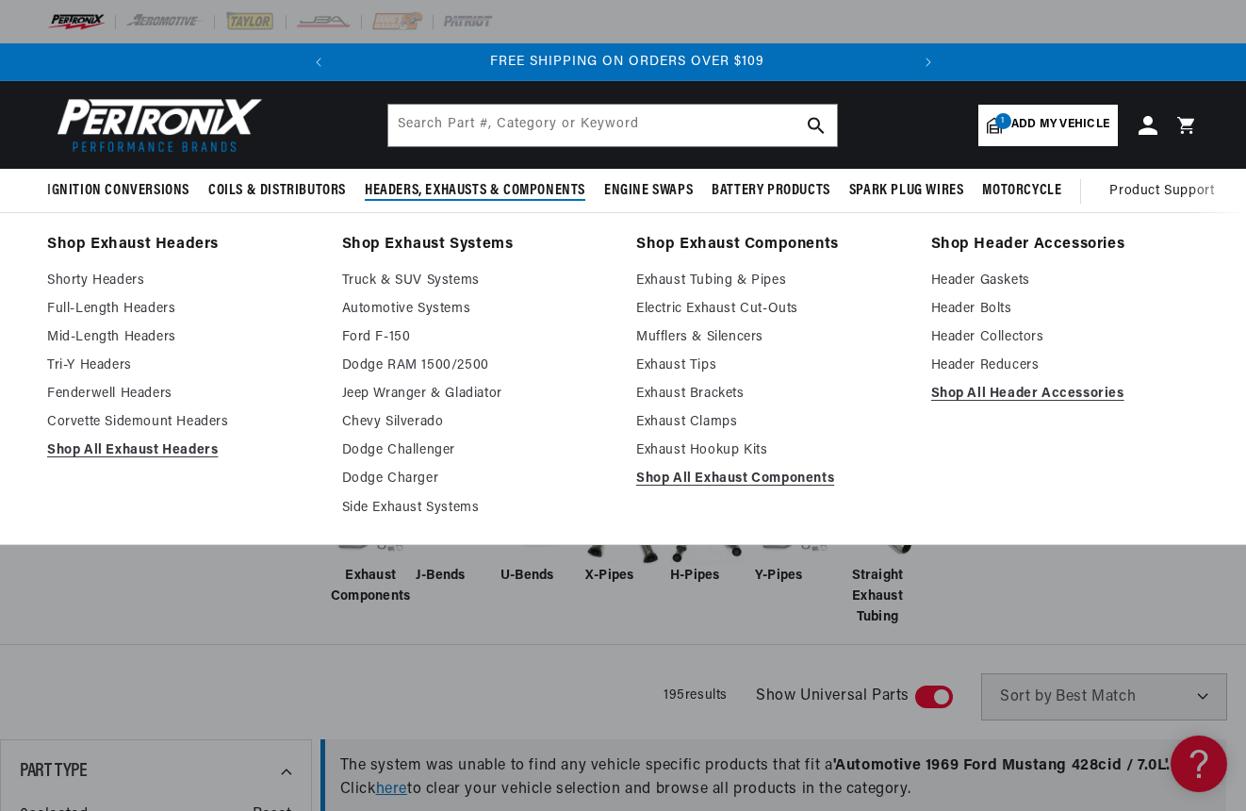
scroll to position [0, 571]
click at [710, 452] on link "Exhaust Hookup Kits" at bounding box center [770, 450] width 269 height 23
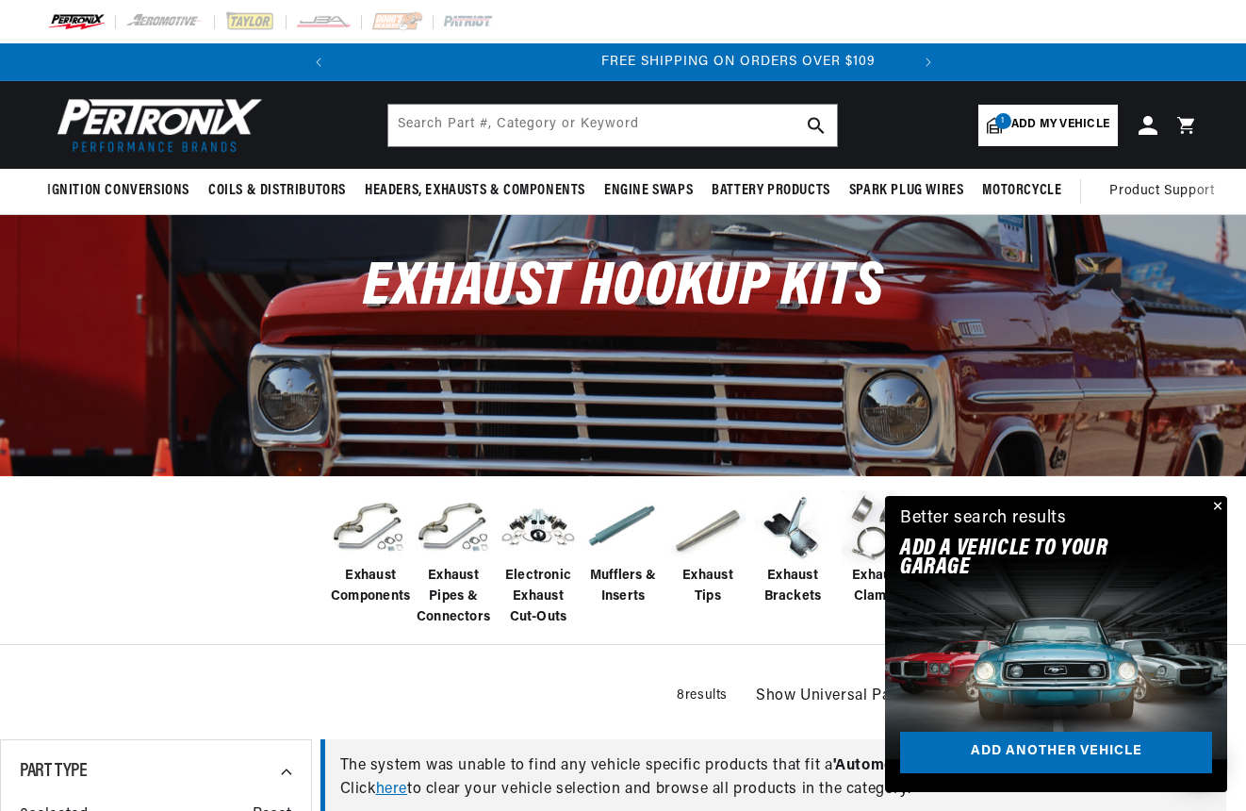
click at [1218, 503] on button "Close" at bounding box center [1216, 507] width 23 height 23
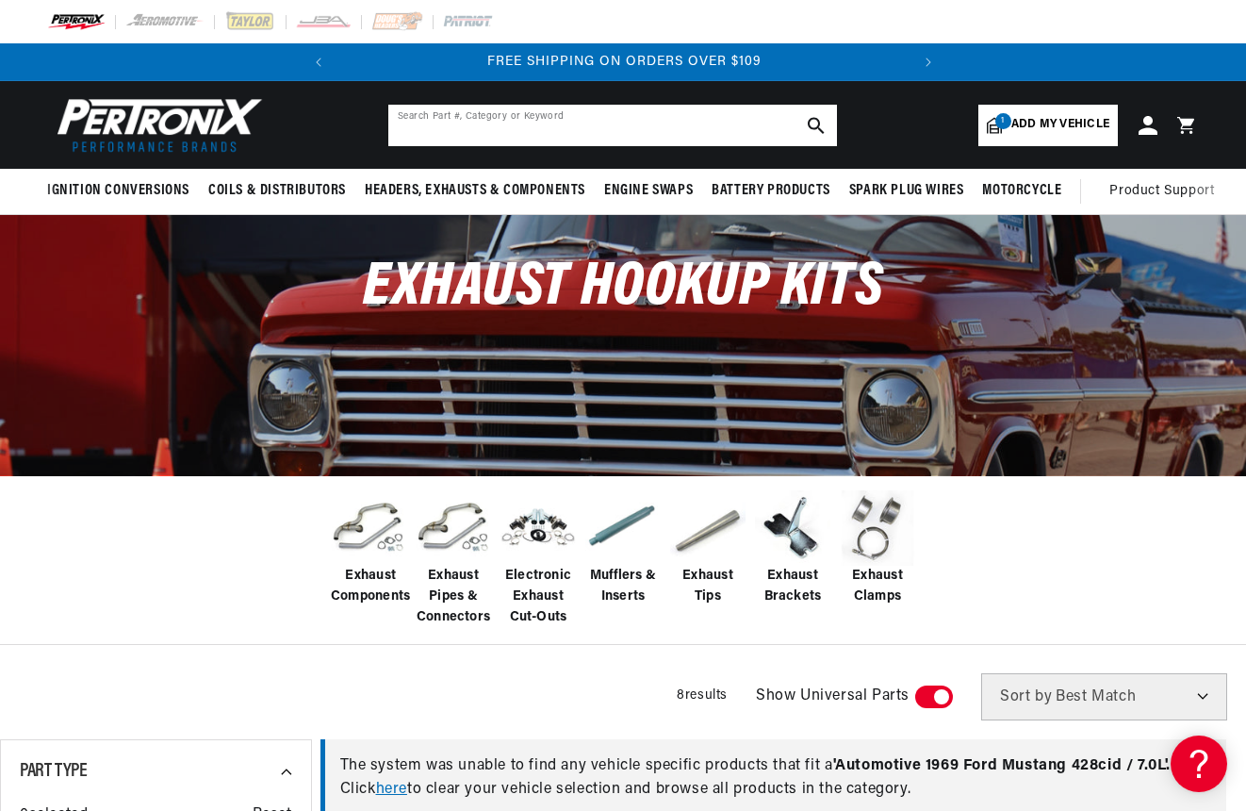
click at [589, 124] on input "text" at bounding box center [612, 125] width 449 height 41
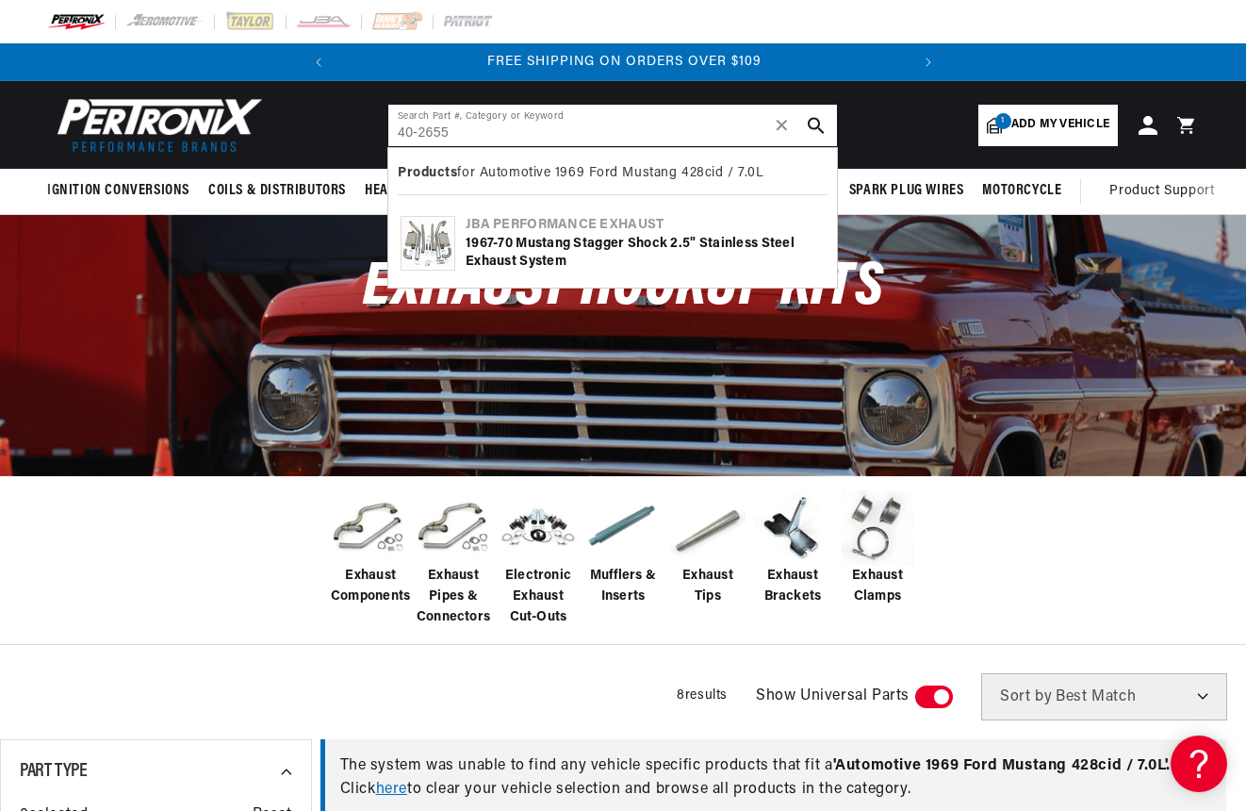
type input "40-2655"
click at [640, 241] on div "1967-70 Mustang Stagger Shock 2.5" Stainless Steel Exhaust System" at bounding box center [645, 253] width 359 height 37
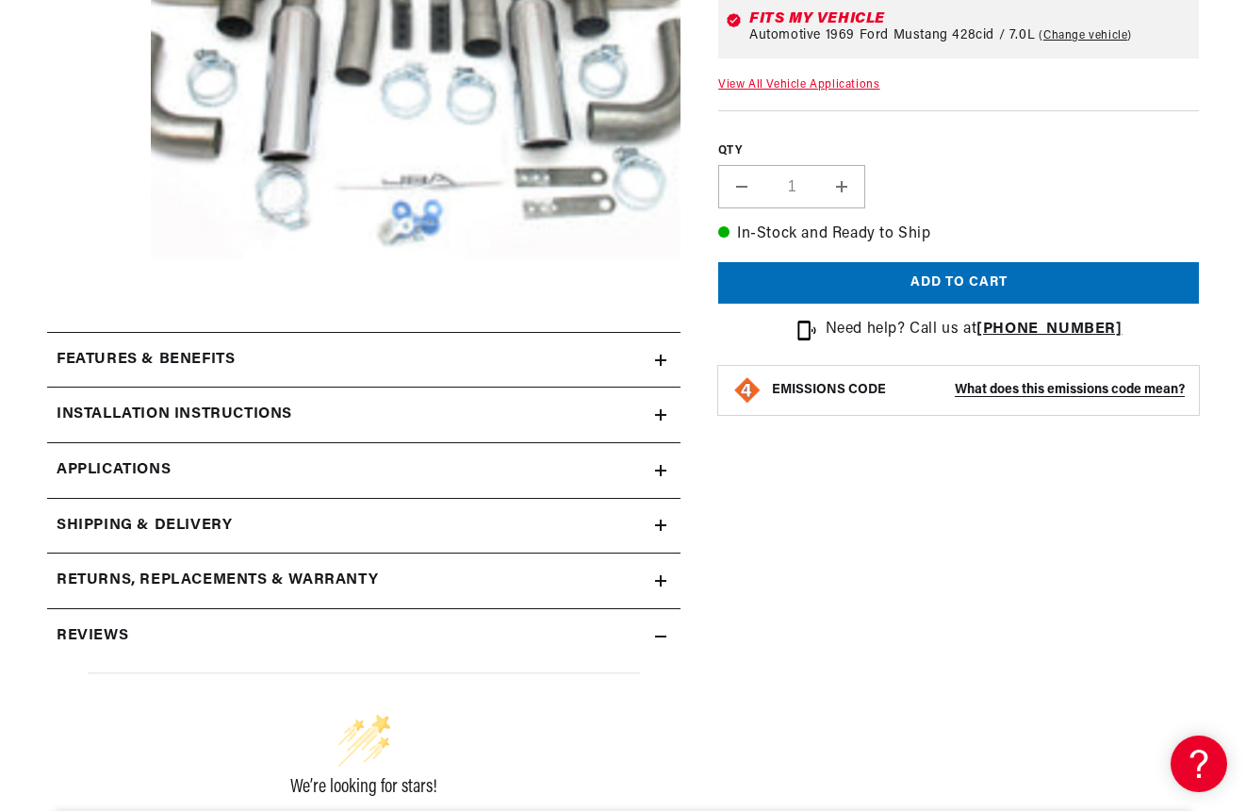
scroll to position [0, 571]
click at [661, 358] on icon at bounding box center [661, 360] width 0 height 11
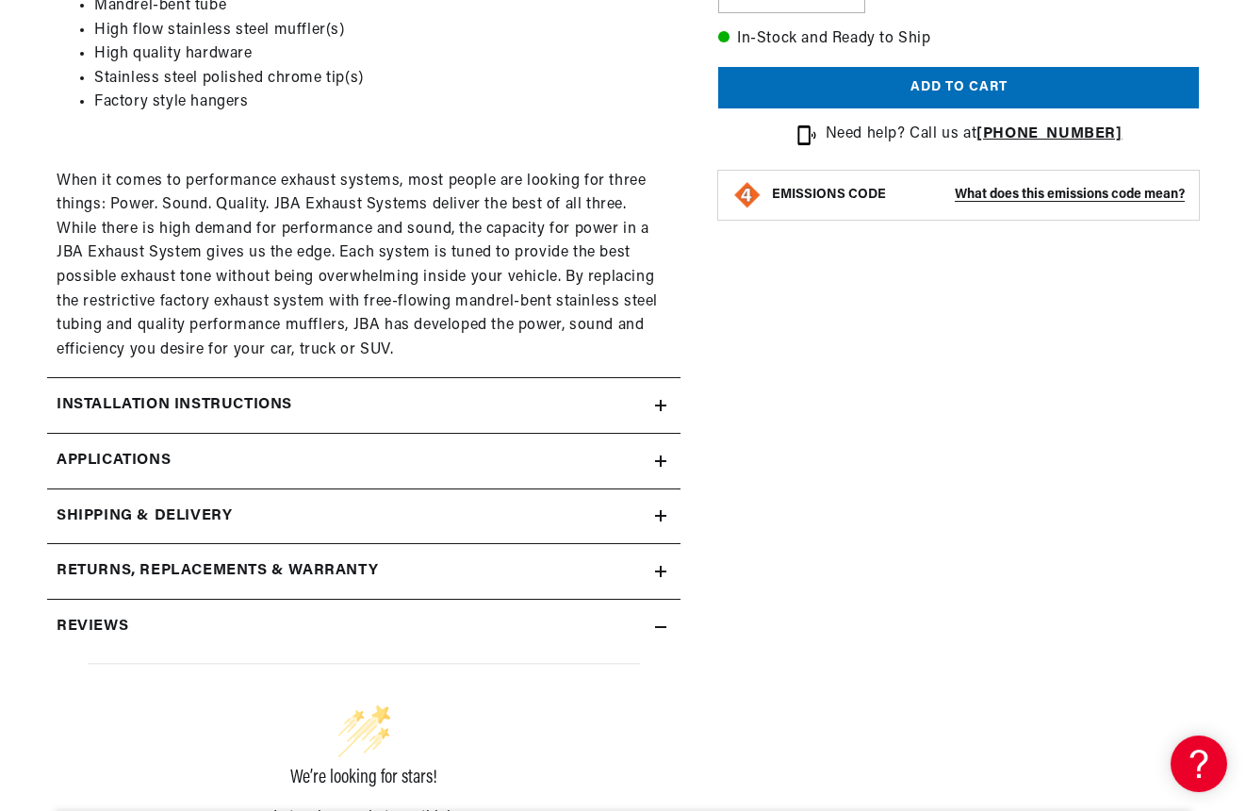
scroll to position [964, 0]
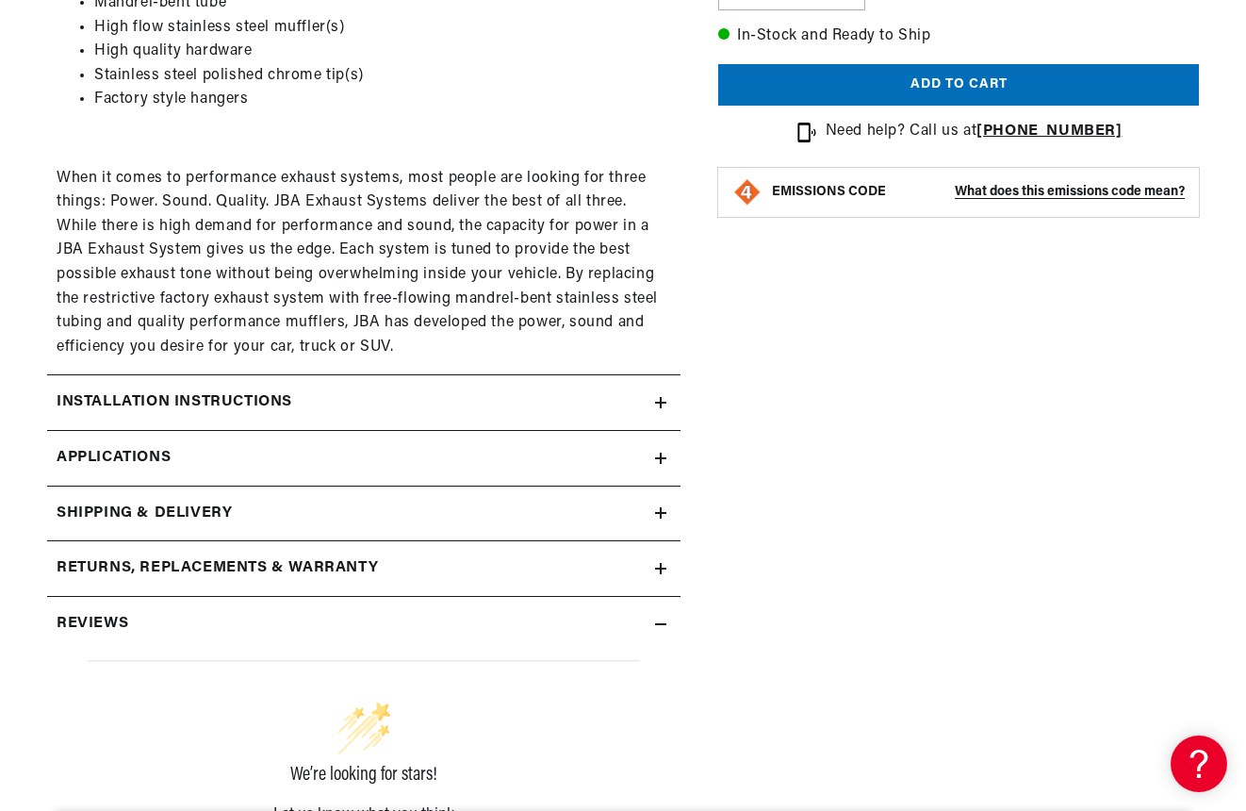
click at [662, 619] on icon at bounding box center [660, 624] width 11 height 11
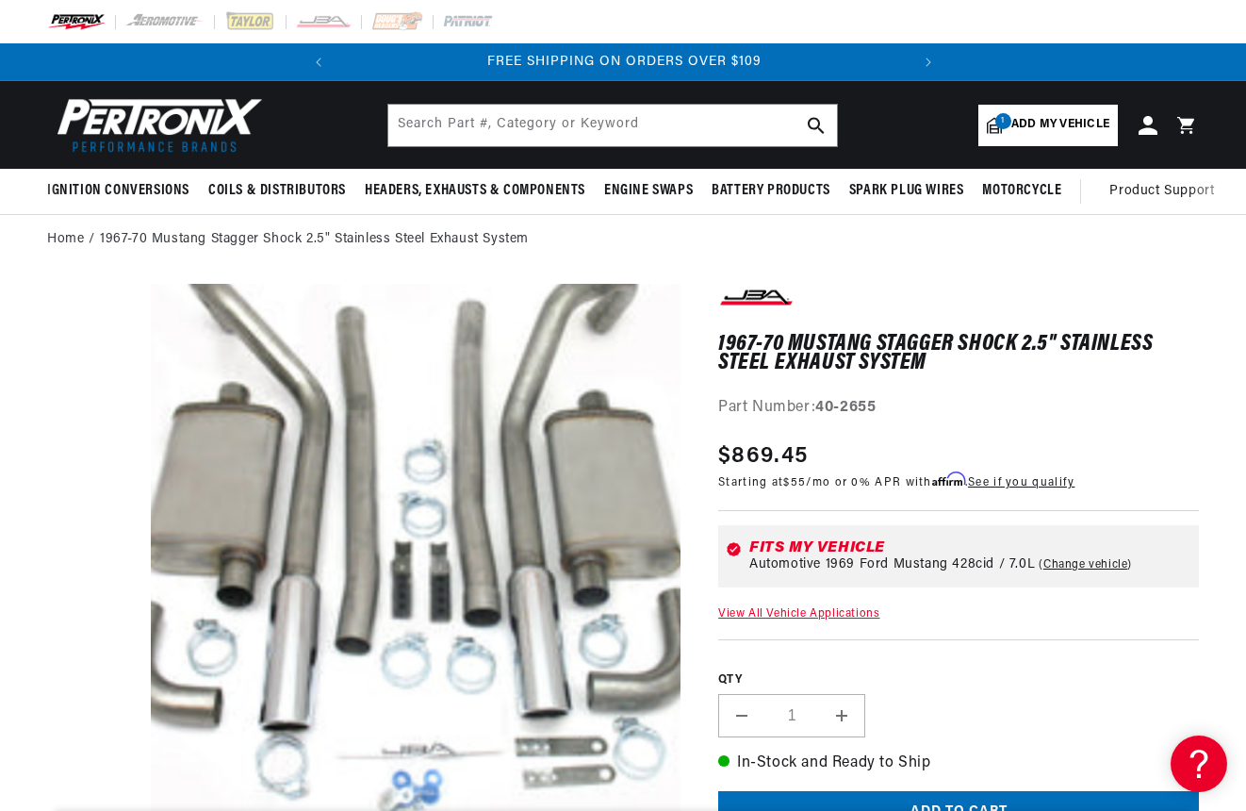
scroll to position [0, 0]
